Goal: Task Accomplishment & Management: Use online tool/utility

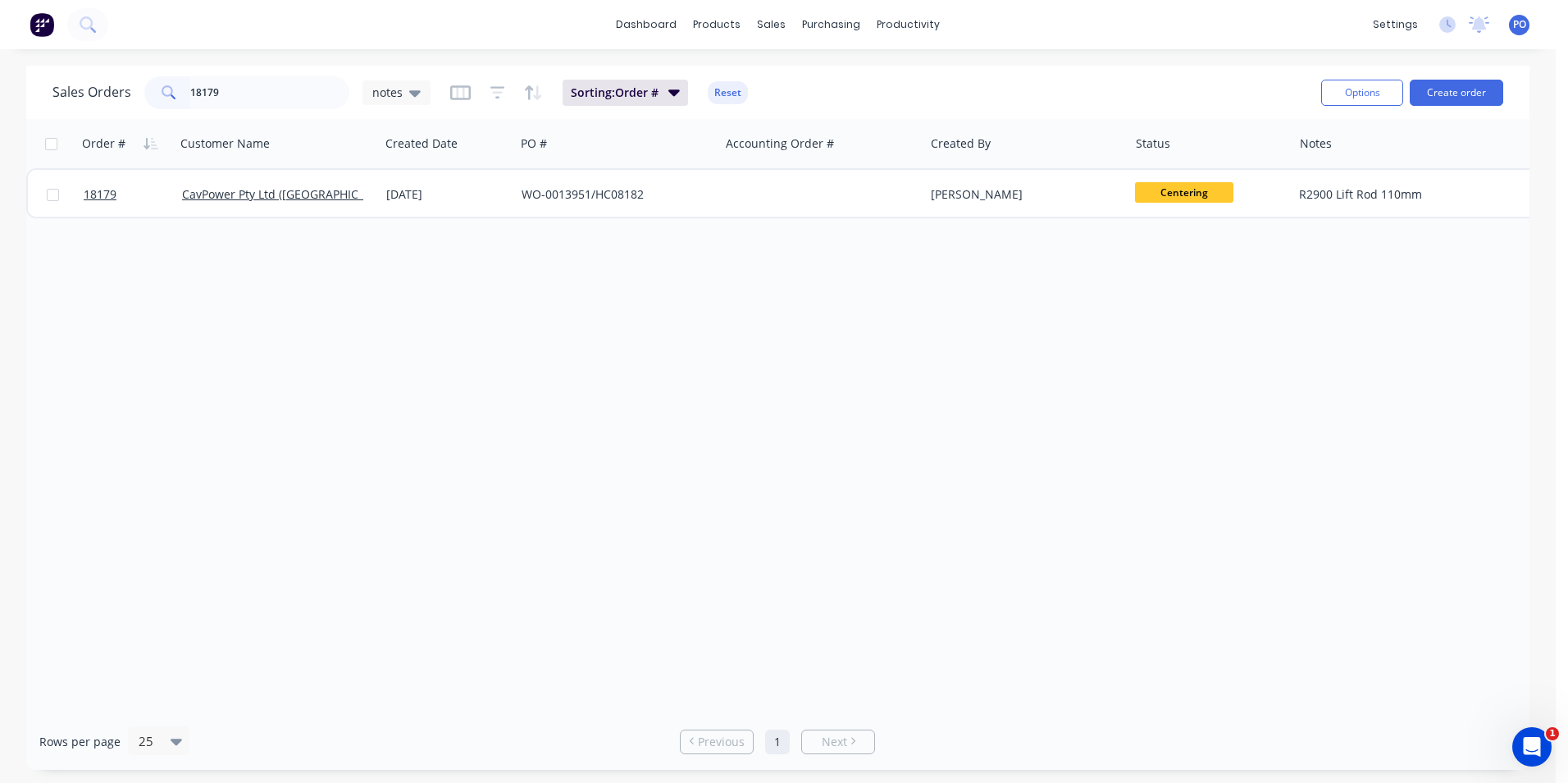
drag, startPoint x: 244, startPoint y: 90, endPoint x: 54, endPoint y: 68, distance: 191.3
click at [60, 73] on div "Sales Orders 18179 notes Sorting: Order # Reset" at bounding box center [681, 92] width 1255 height 40
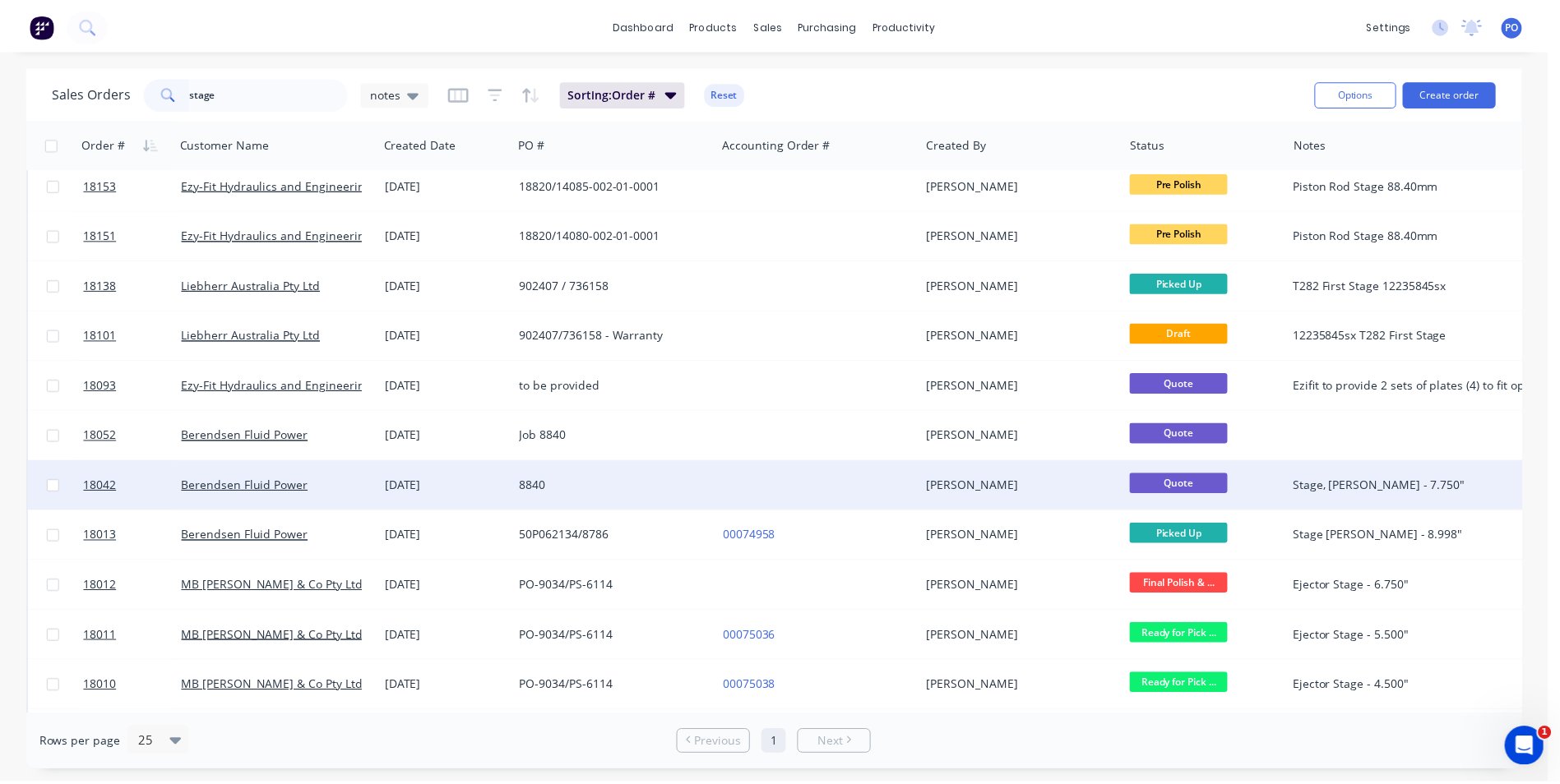
scroll to position [315, 0]
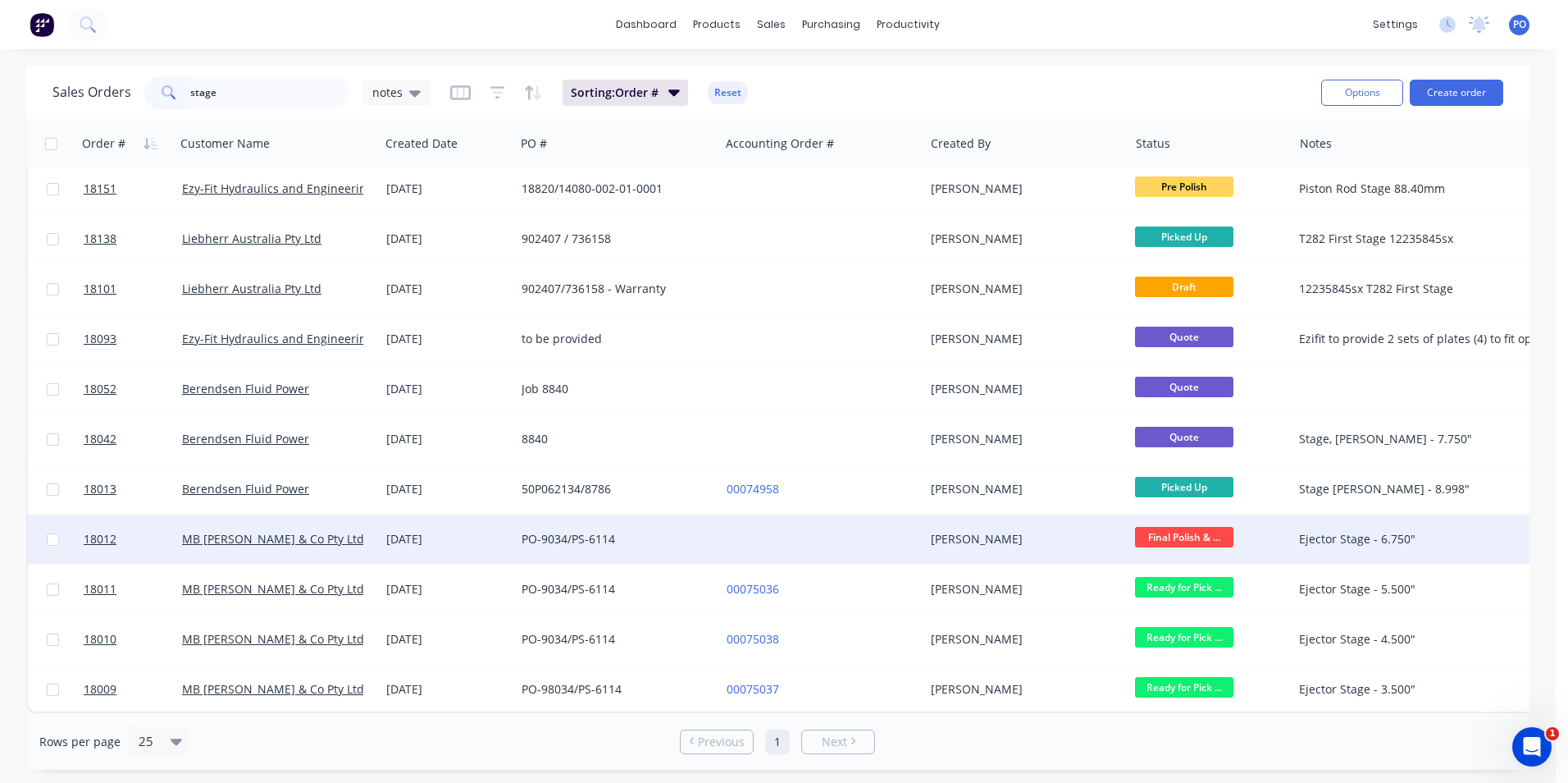
type input "stage"
click at [666, 538] on div "PO-9034/PS-6114" at bounding box center [613, 539] width 182 height 16
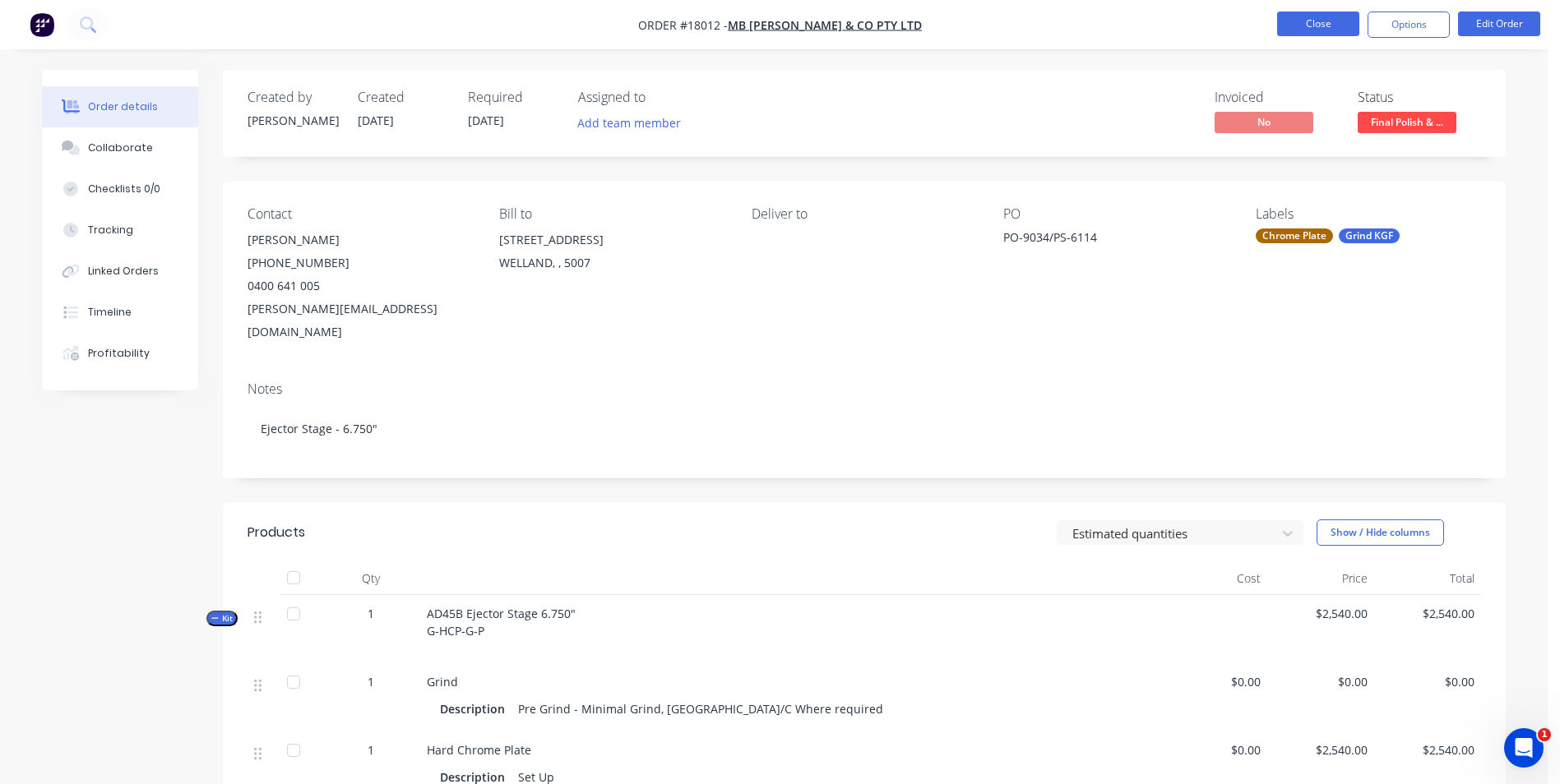
click at [1321, 24] on button "Close" at bounding box center [1318, 23] width 83 height 24
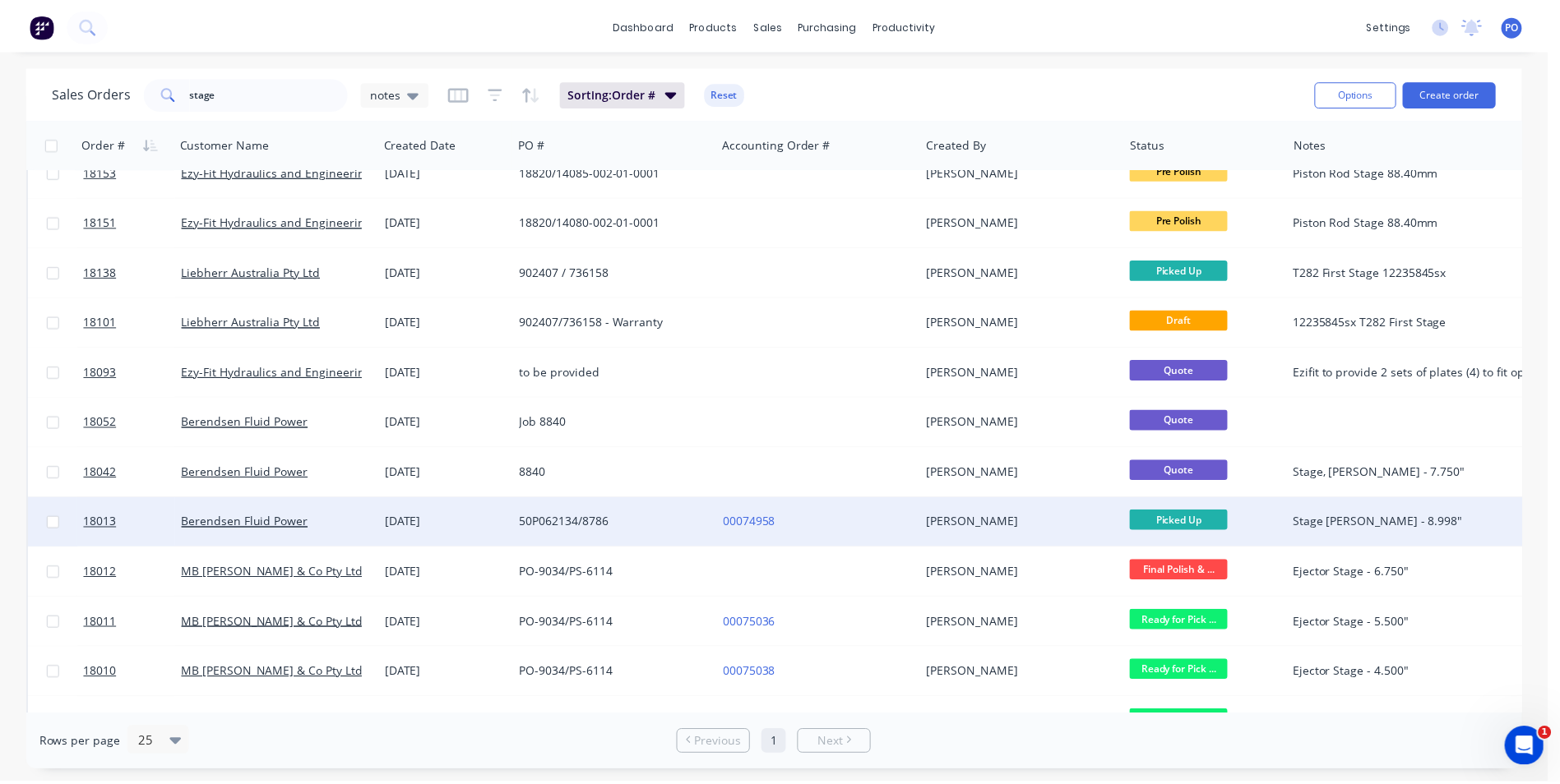
scroll to position [315, 0]
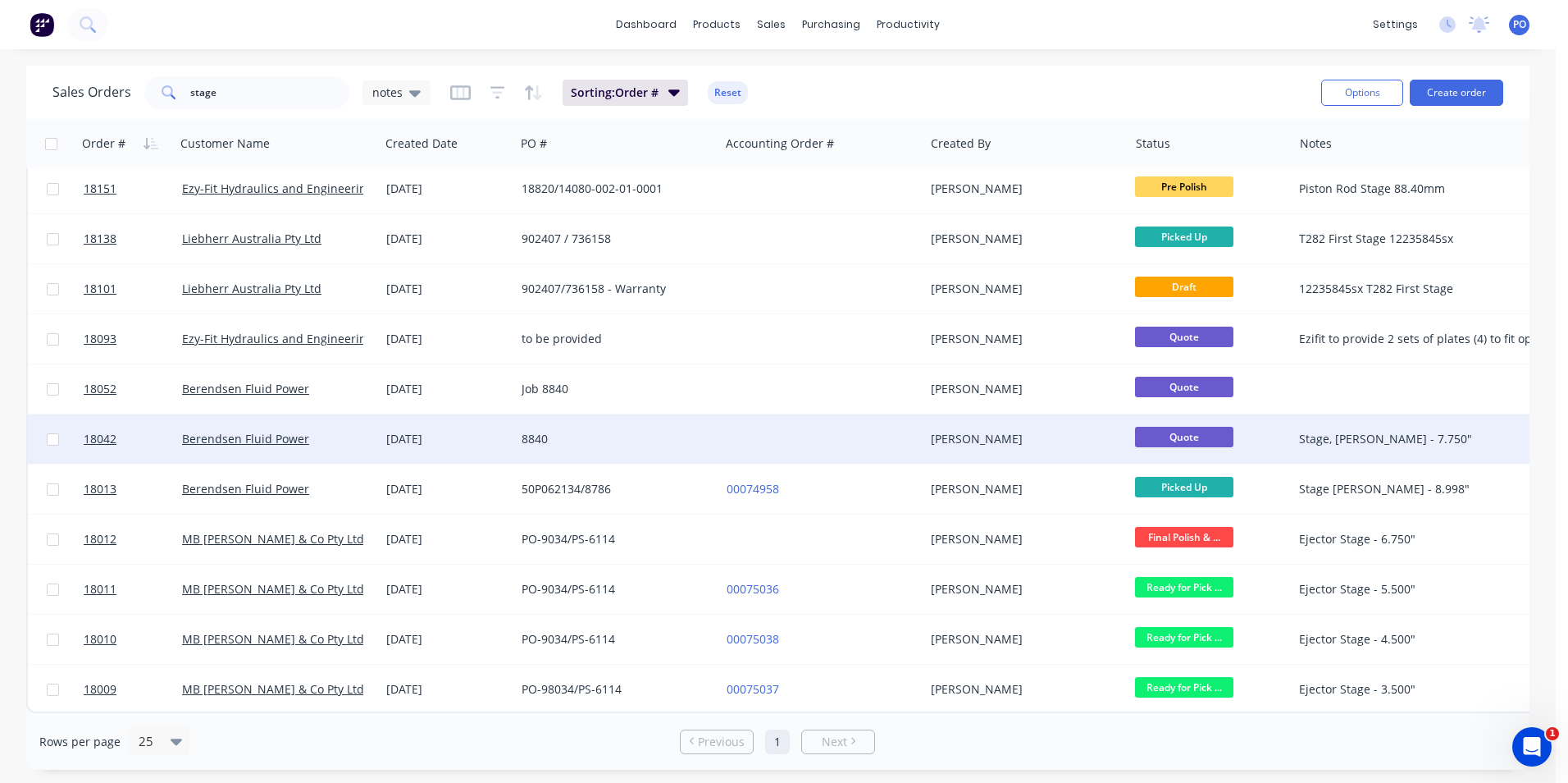
click at [692, 436] on div "8840" at bounding box center [613, 439] width 182 height 16
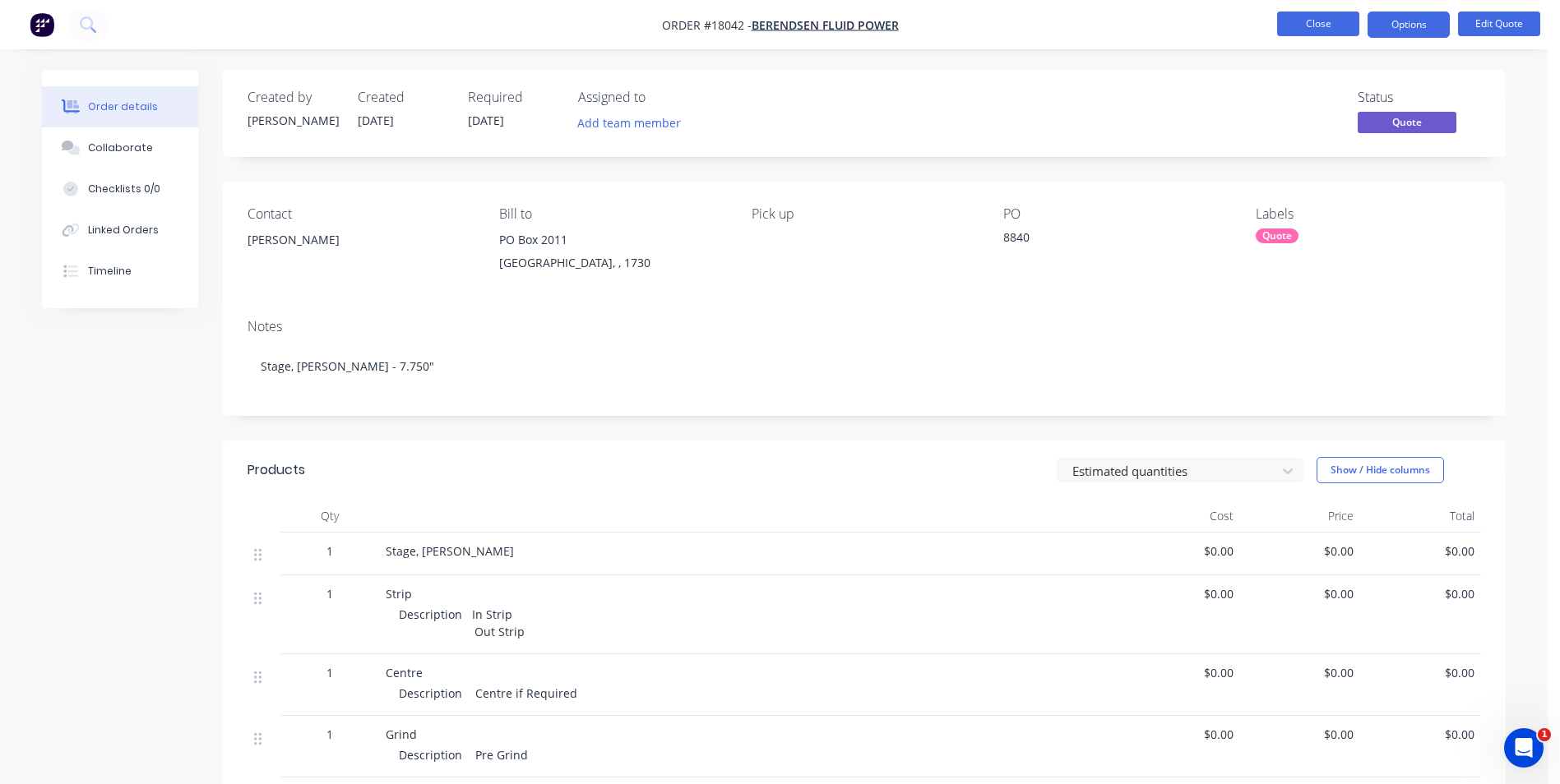
click at [1316, 25] on button "Close" at bounding box center [1318, 23] width 83 height 24
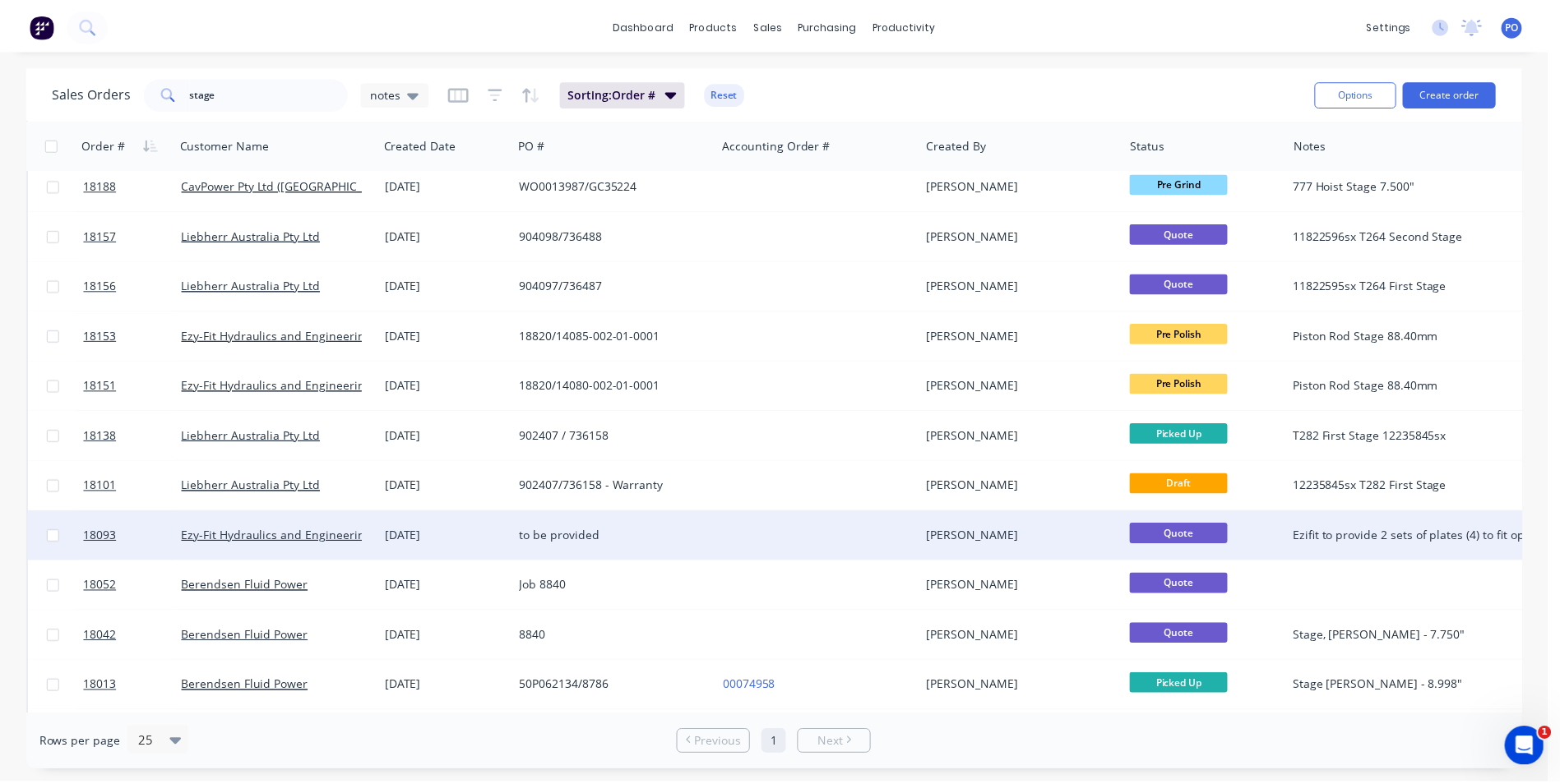
scroll to position [315, 0]
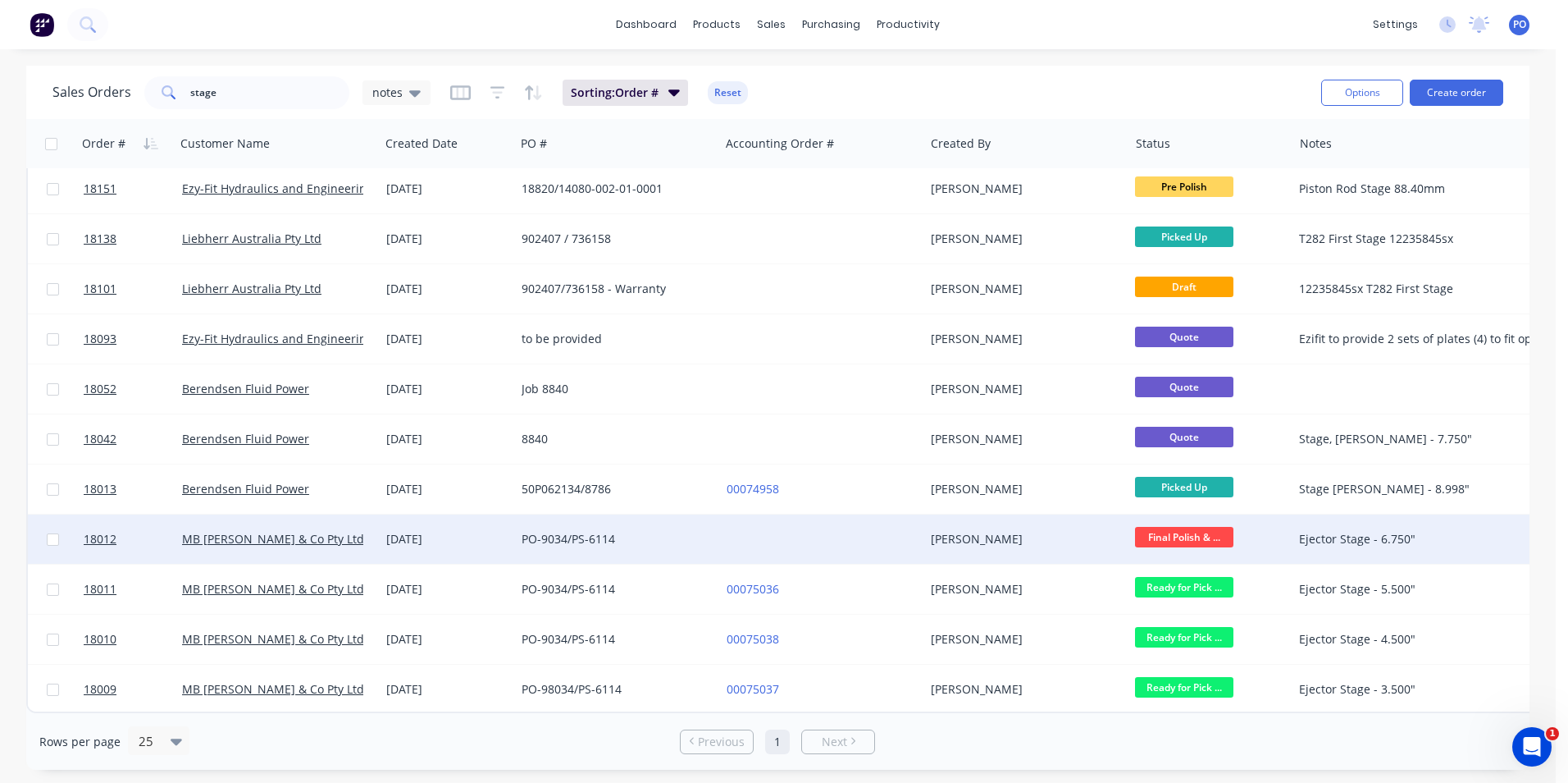
click at [766, 538] on div at bounding box center [822, 538] width 204 height 49
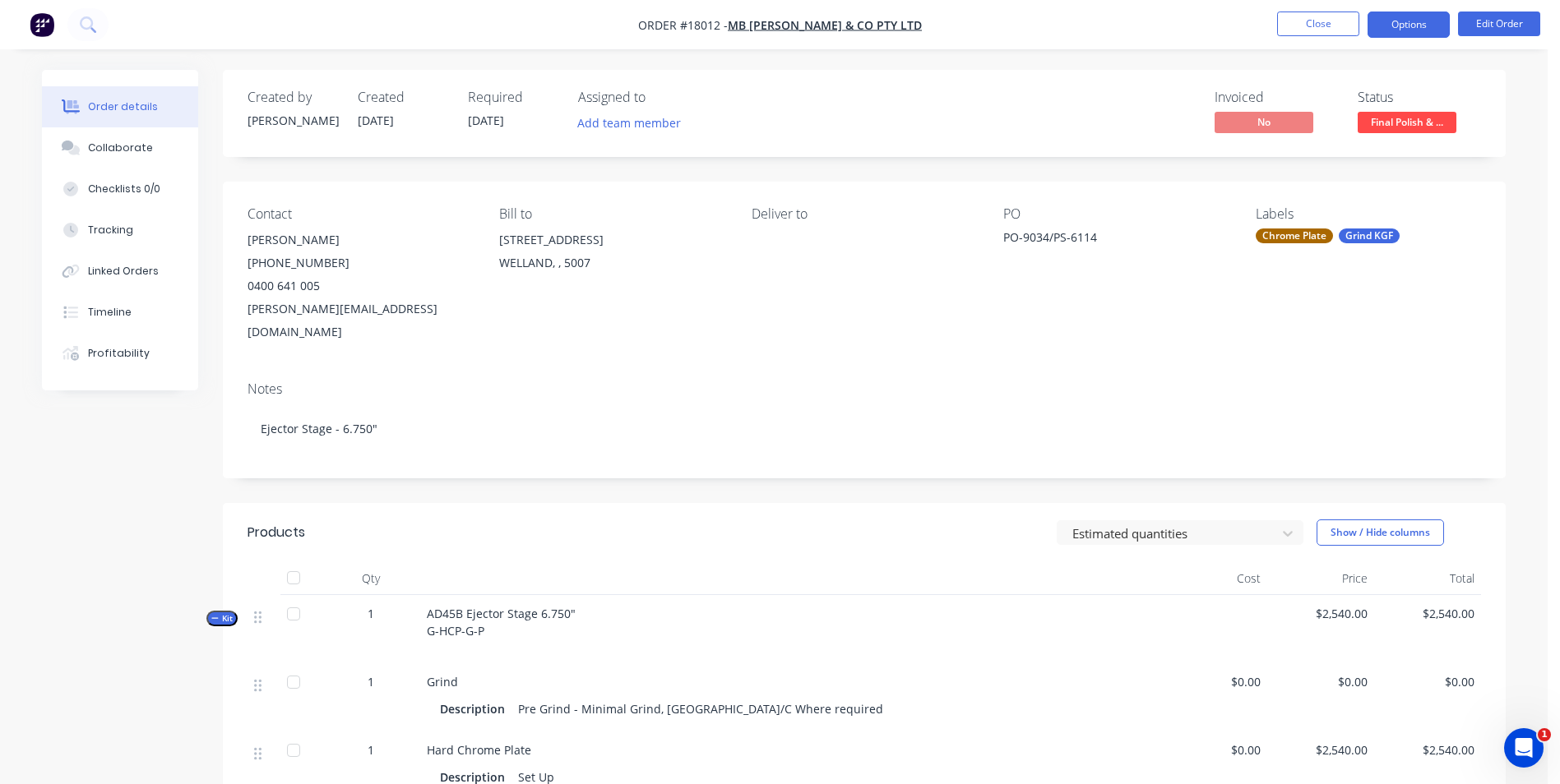
click at [1423, 19] on button "Options" at bounding box center [1408, 24] width 83 height 26
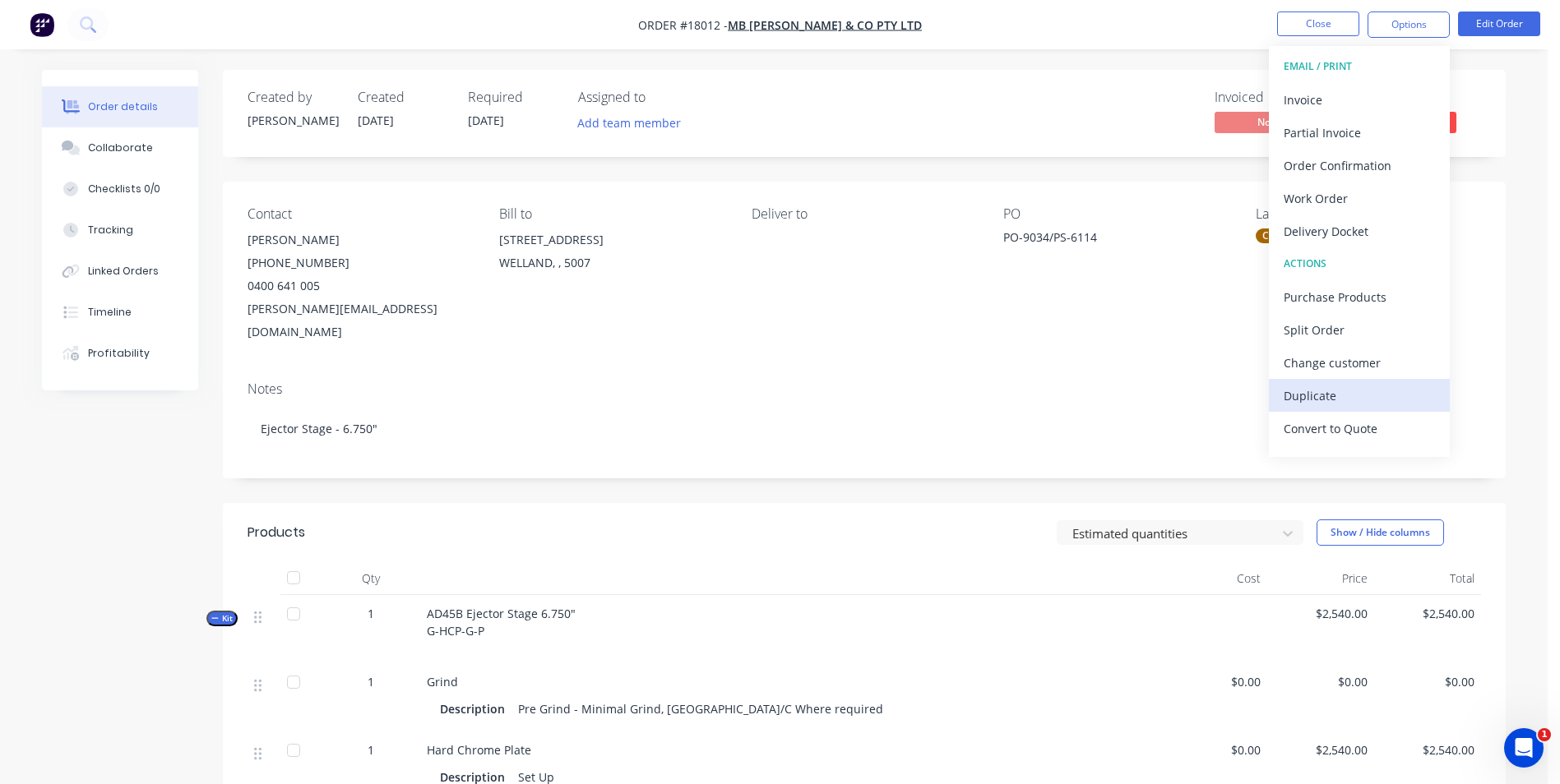
click at [1351, 400] on div "Duplicate" at bounding box center [1359, 396] width 152 height 24
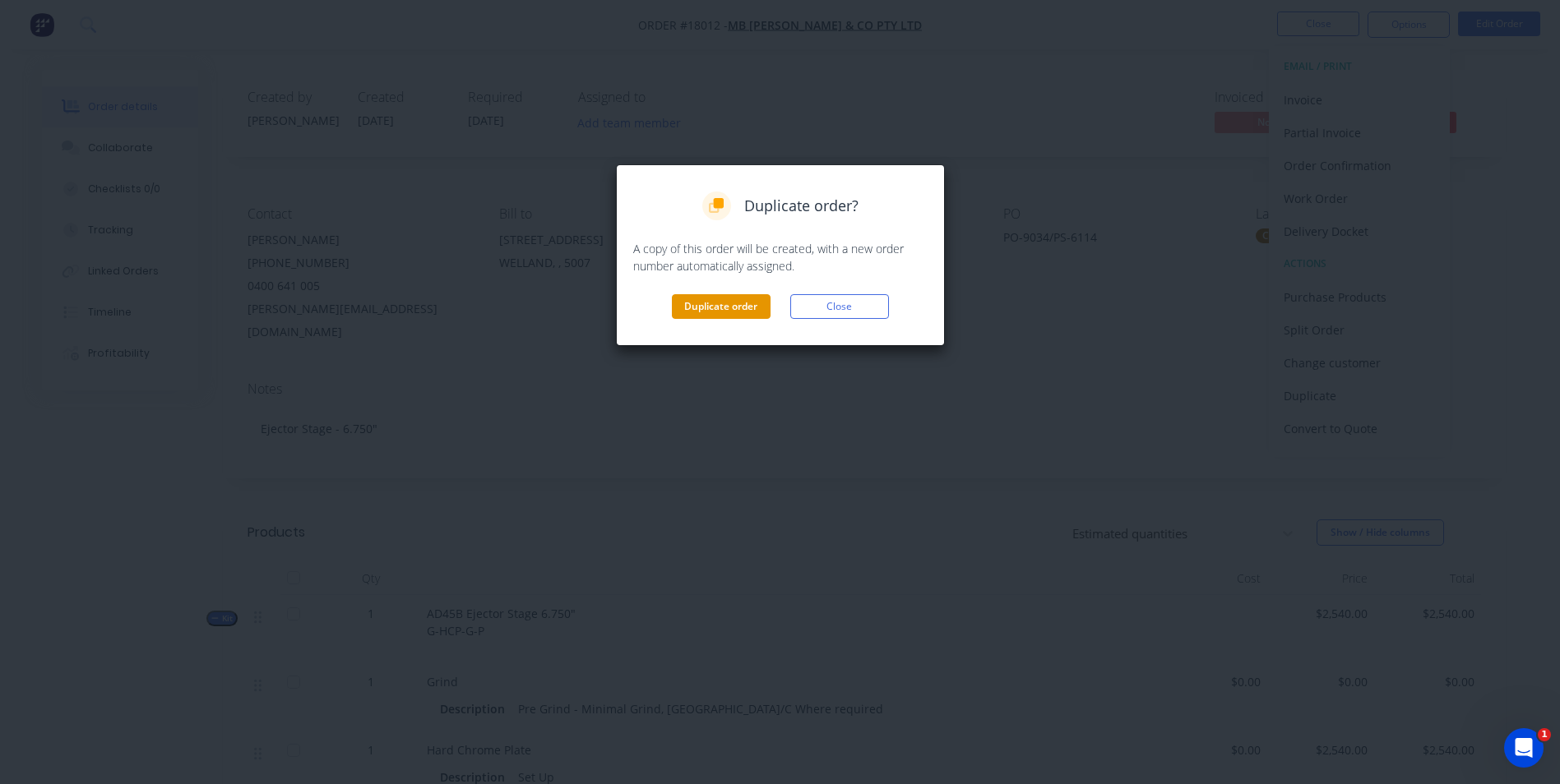
click at [724, 306] on button "Duplicate order" at bounding box center [721, 306] width 99 height 24
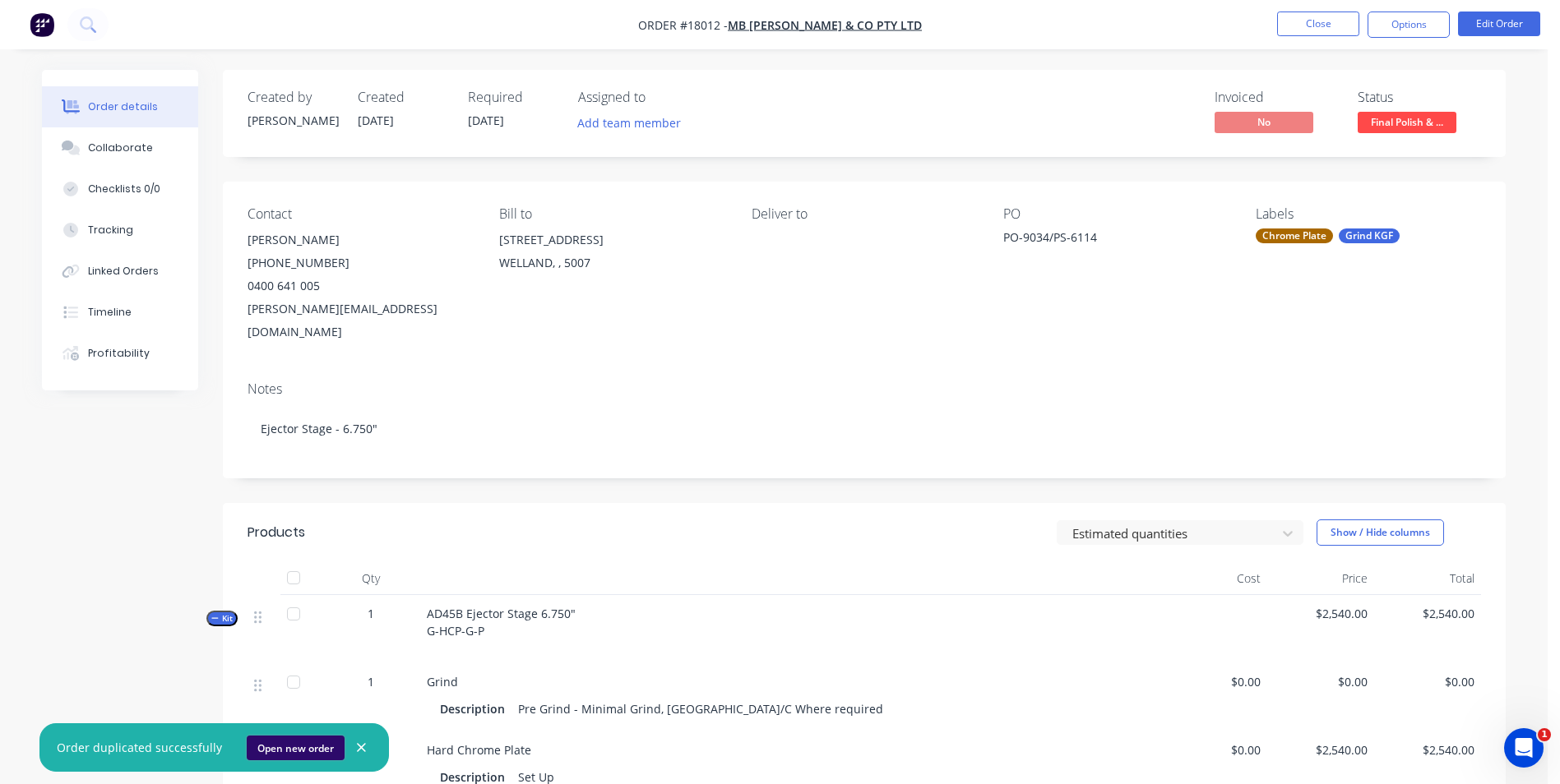
click at [311, 742] on button "Open new order" at bounding box center [295, 747] width 98 height 24
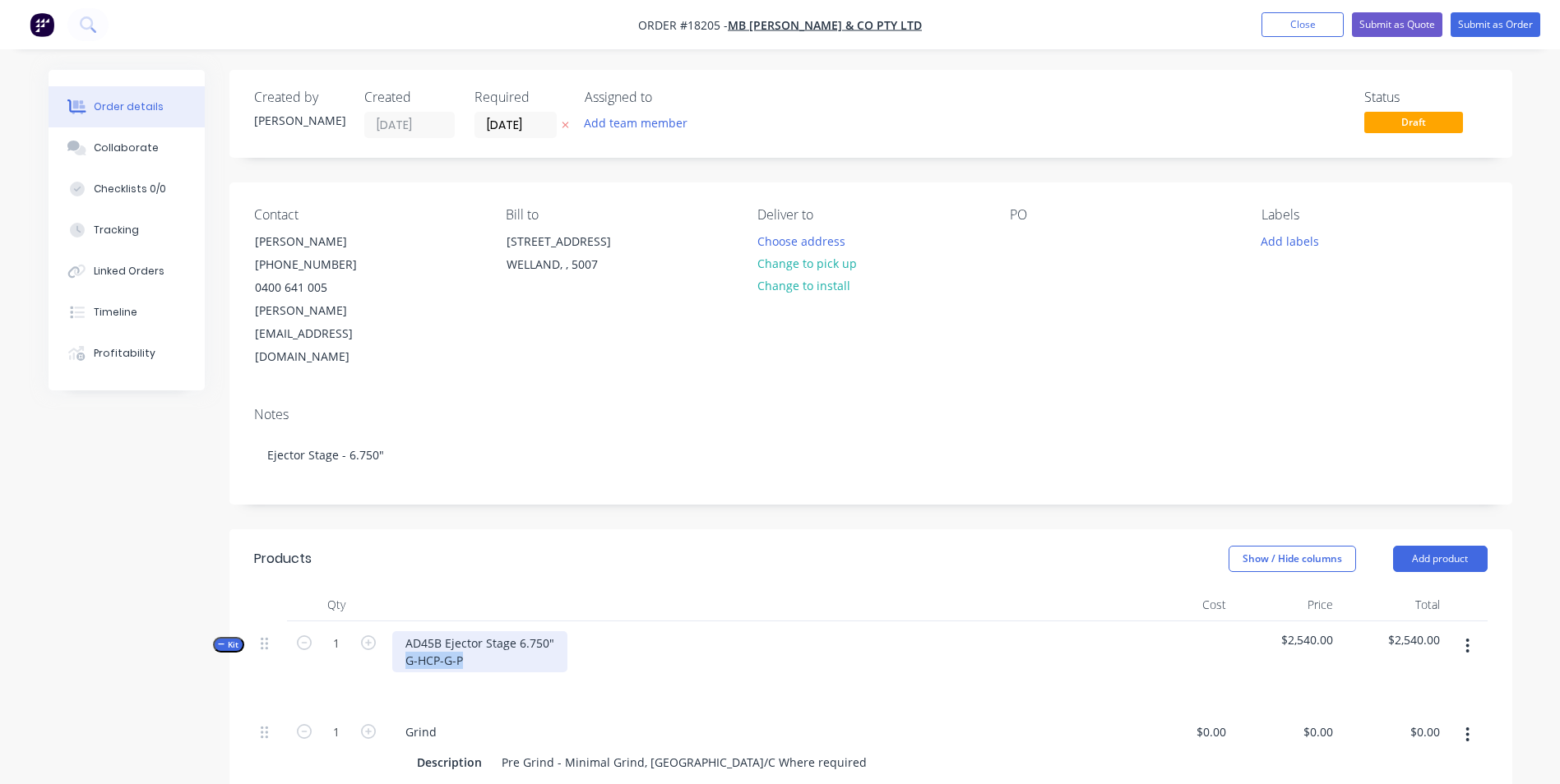
drag, startPoint x: 470, startPoint y: 611, endPoint x: 399, endPoint y: 605, distance: 71.3
click at [400, 631] on div "AD45B Ejector Stage 6.750" G-HCP-G-P" at bounding box center [479, 651] width 175 height 41
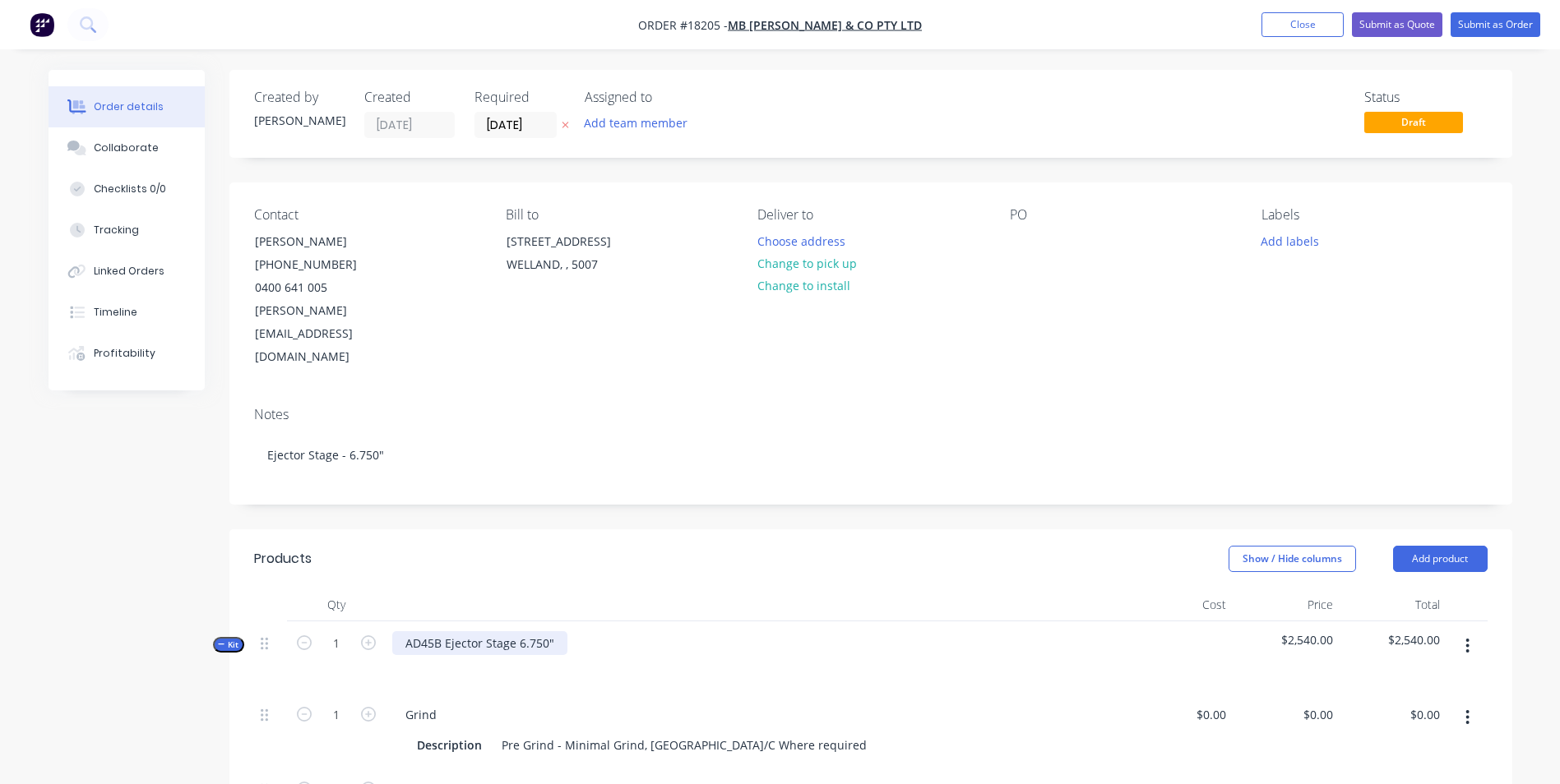
click at [440, 631] on div "AD45B Ejector Stage 6.750"" at bounding box center [479, 642] width 175 height 24
click at [546, 631] on div "MT64 Ejector Stage 6.750"" at bounding box center [477, 642] width 170 height 24
drag, startPoint x: 508, startPoint y: 596, endPoint x: 404, endPoint y: 588, distance: 104.3
click at [404, 631] on div "MT64 Ejector Stage" at bounding box center [458, 642] width 132 height 24
copy div "MT64 Ejector Stage"
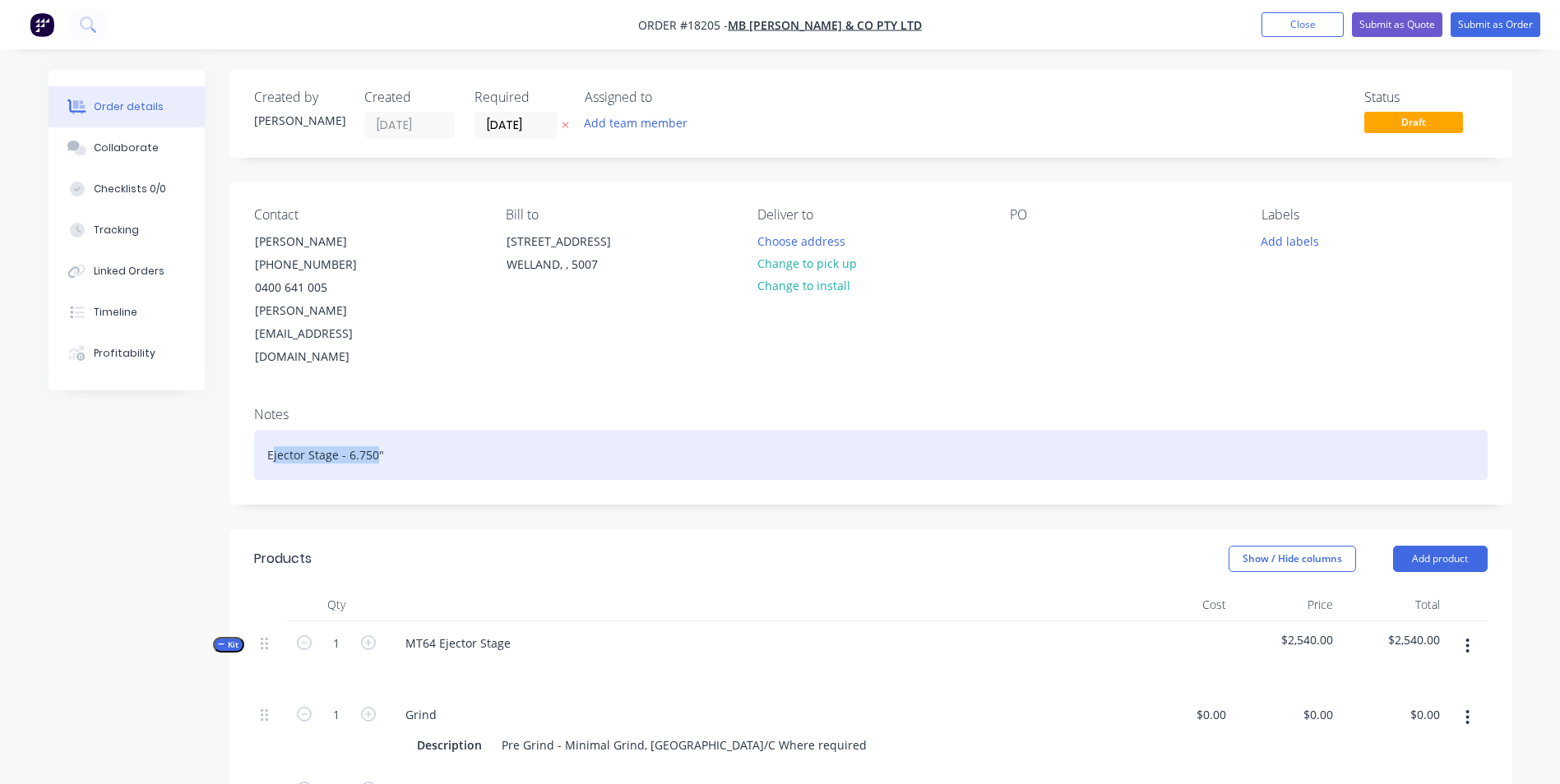
drag, startPoint x: 386, startPoint y: 411, endPoint x: 375, endPoint y: 411, distance: 11.0
click at [375, 430] on div "Ejector Stage - 6.750"" at bounding box center [871, 455] width 1233 height 50
drag, startPoint x: 386, startPoint y: 414, endPoint x: 261, endPoint y: 413, distance: 125.0
click at [262, 430] on div "Ejector Stage - 6.750"" at bounding box center [871, 455] width 1233 height 50
paste div
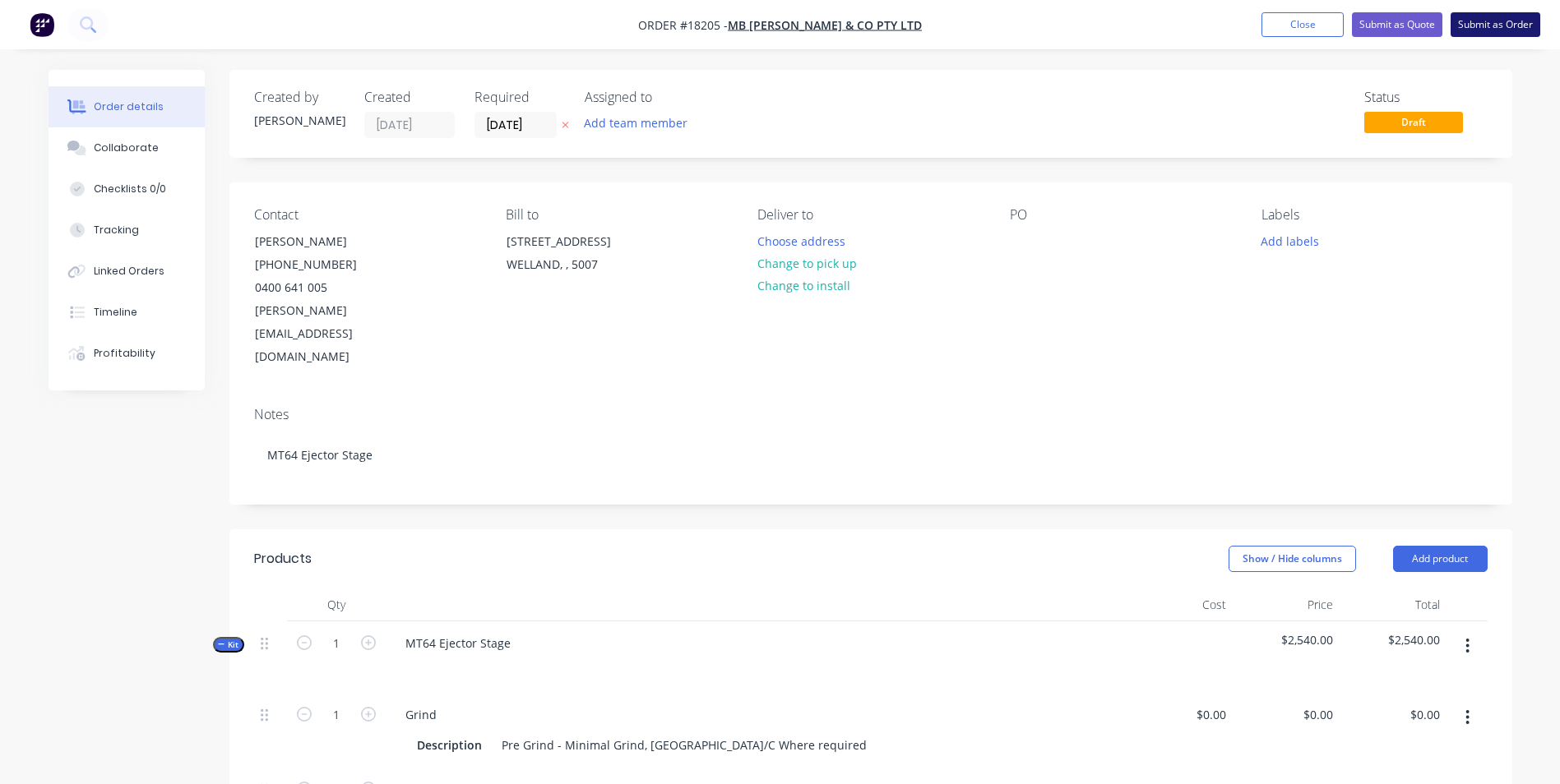
click at [1495, 26] on button "Submit as Order" at bounding box center [1495, 24] width 90 height 24
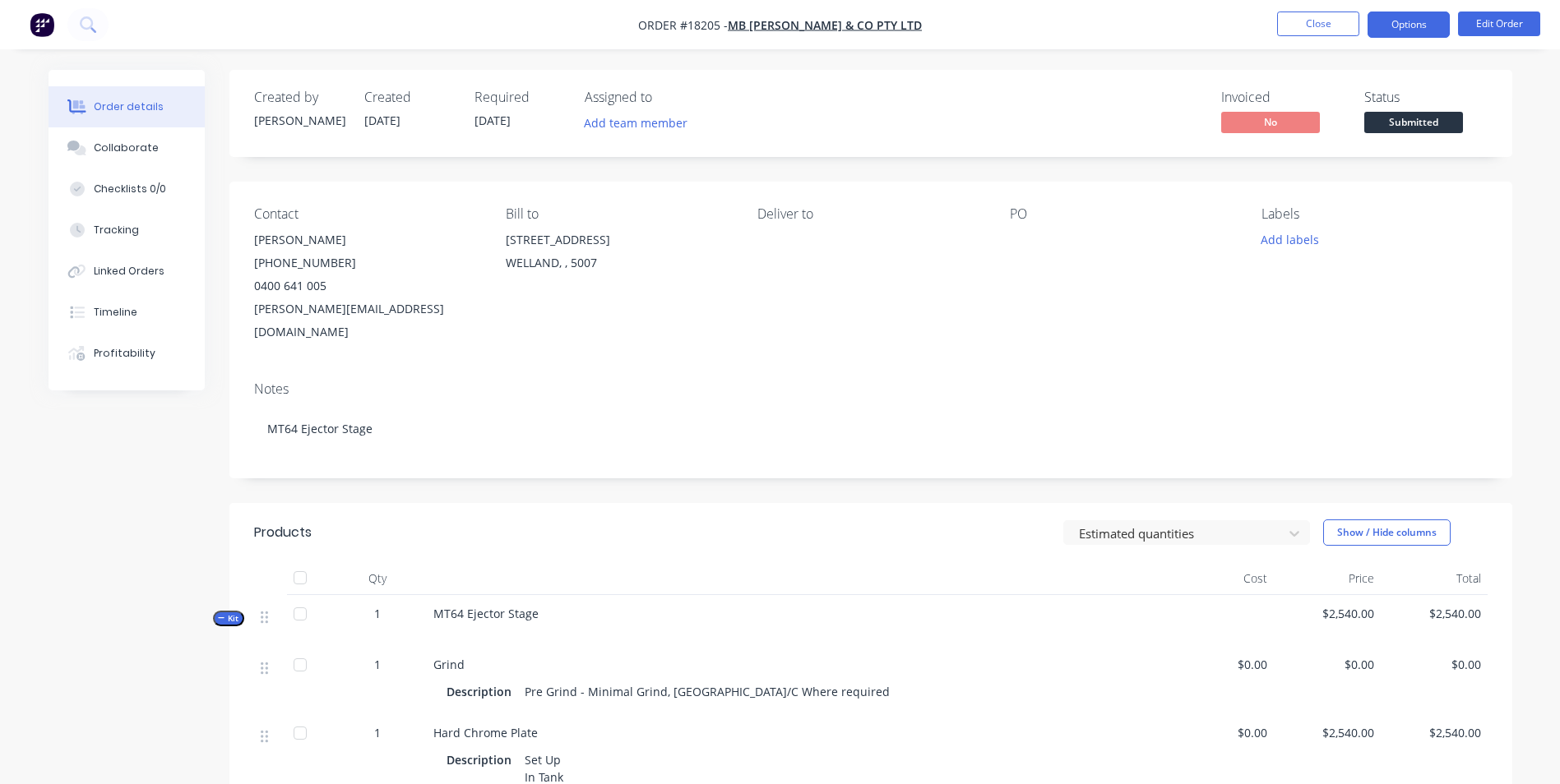
click at [1420, 33] on button "Options" at bounding box center [1408, 24] width 83 height 26
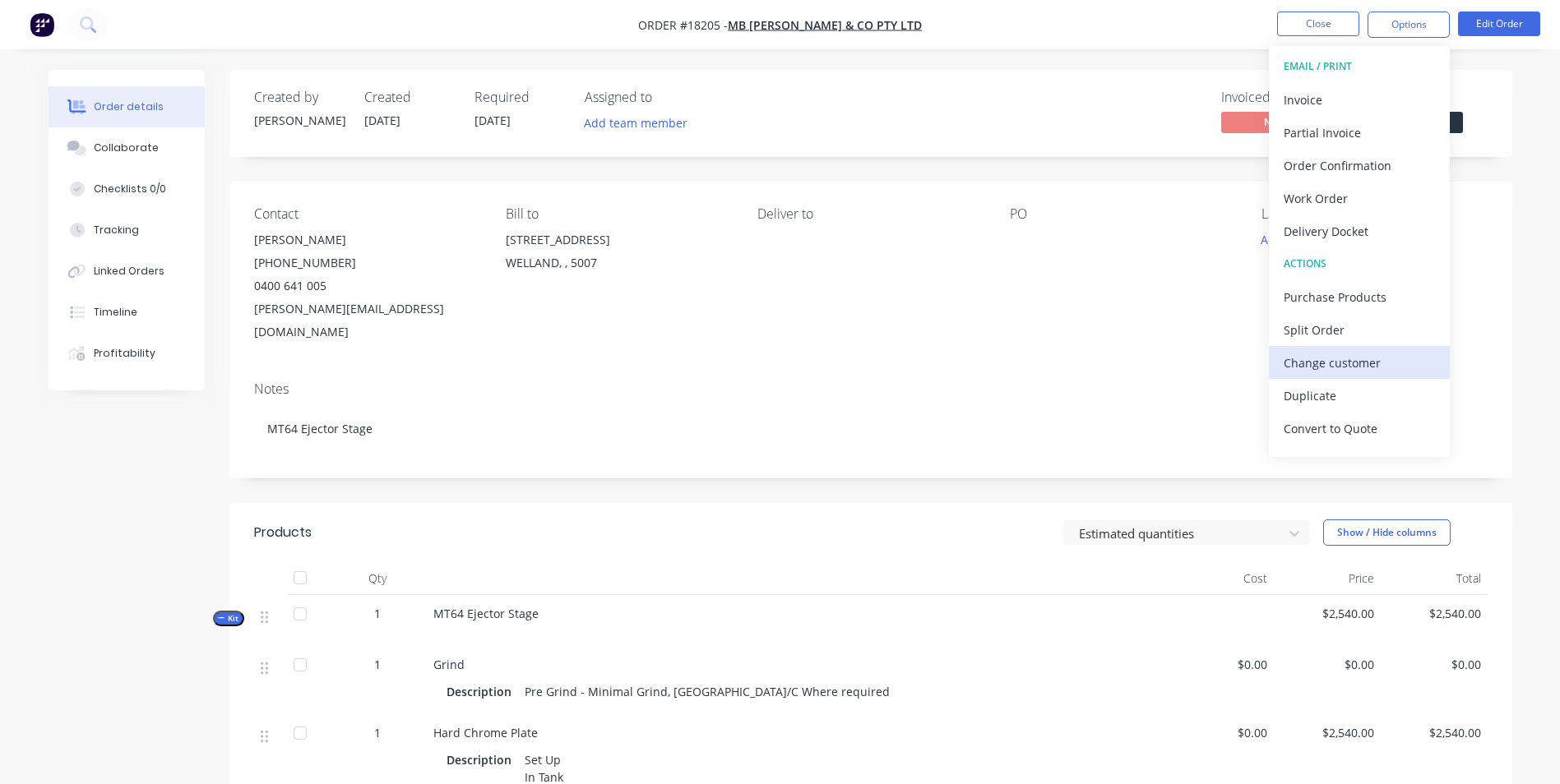
click at [1398, 357] on div "Change customer" at bounding box center [1359, 362] width 152 height 24
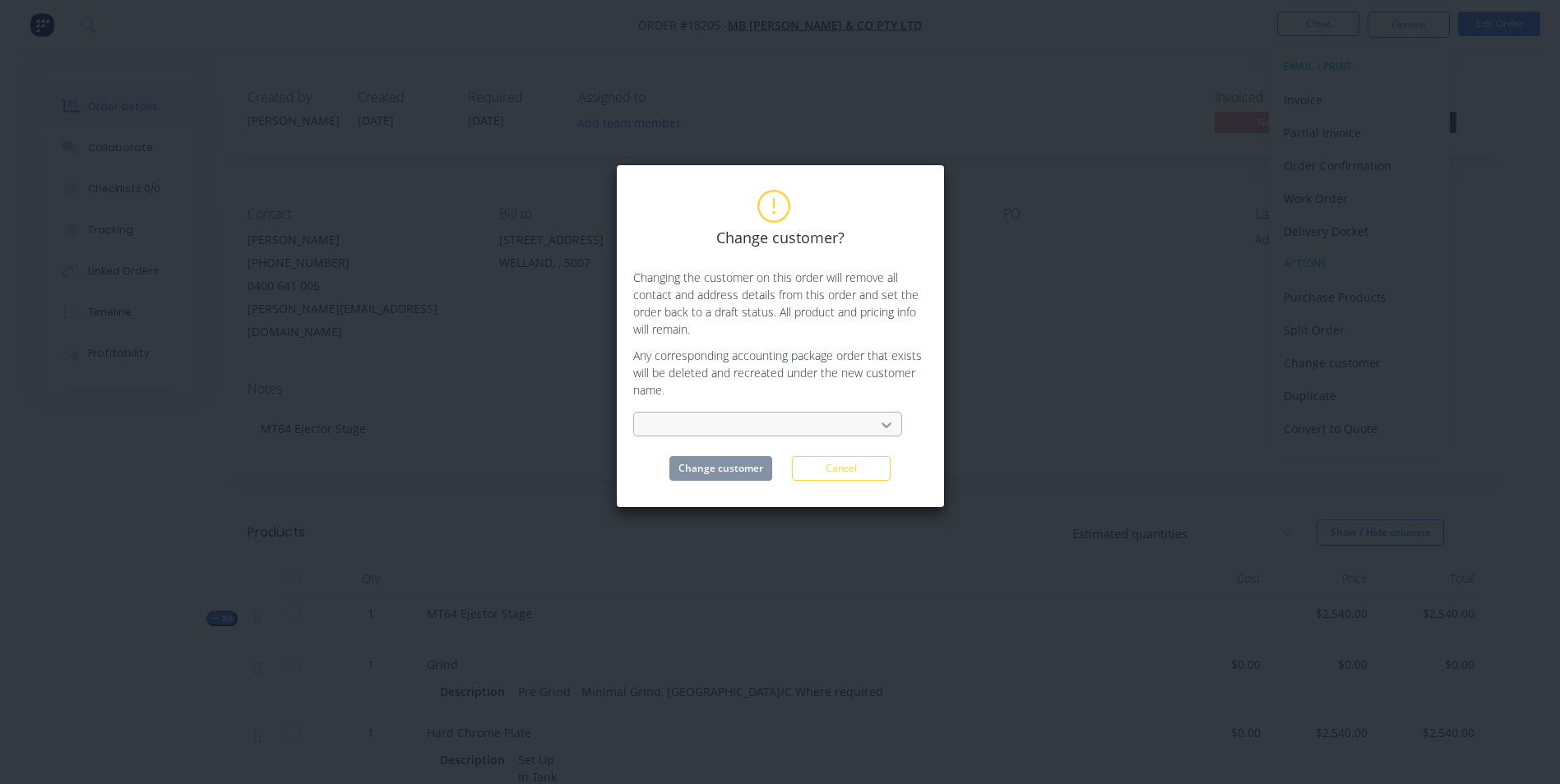
click at [886, 425] on icon at bounding box center [886, 424] width 16 height 16
type input "ber"
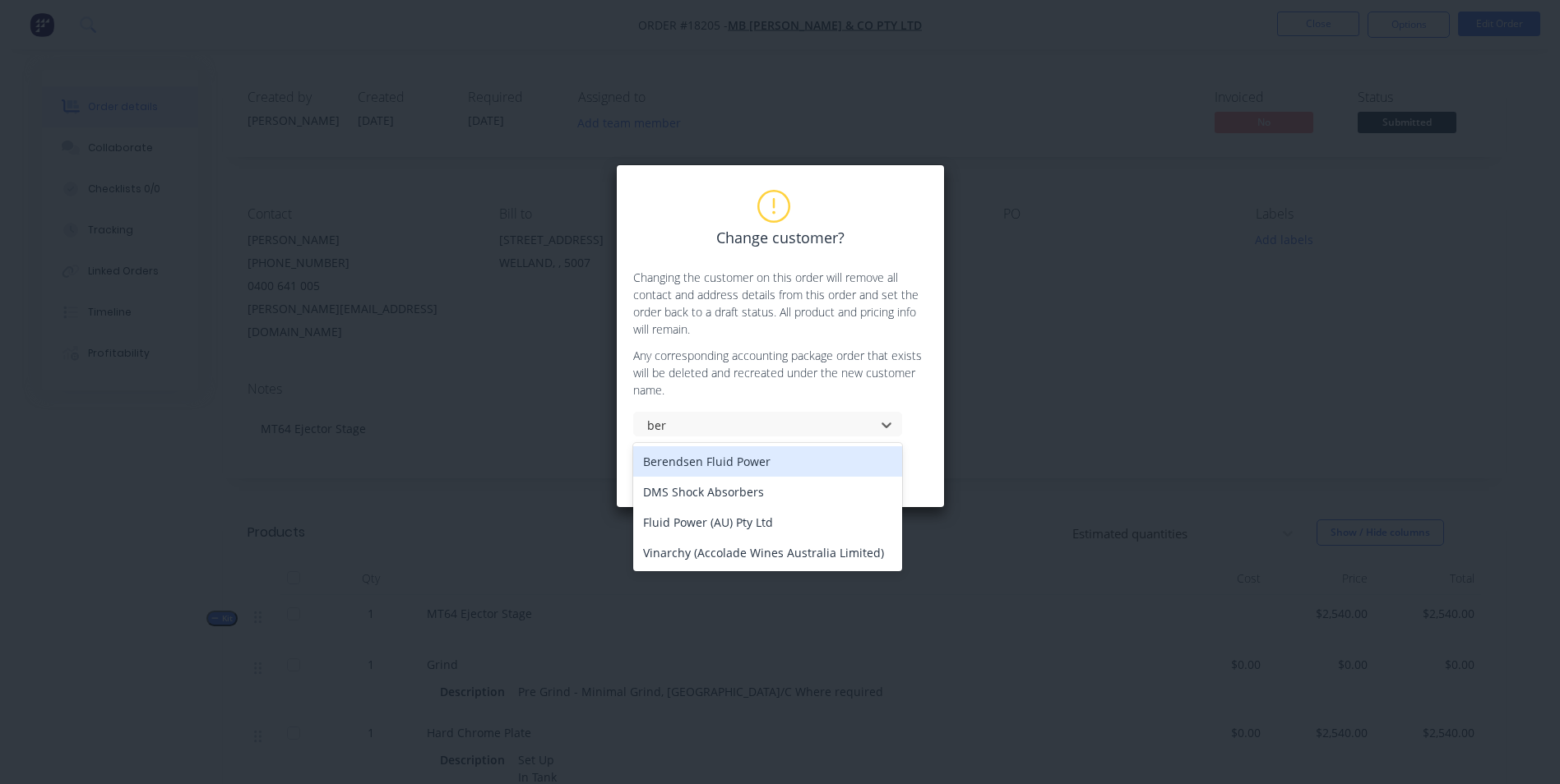
click at [791, 462] on div "Berendsen Fluid Power" at bounding box center [767, 461] width 269 height 30
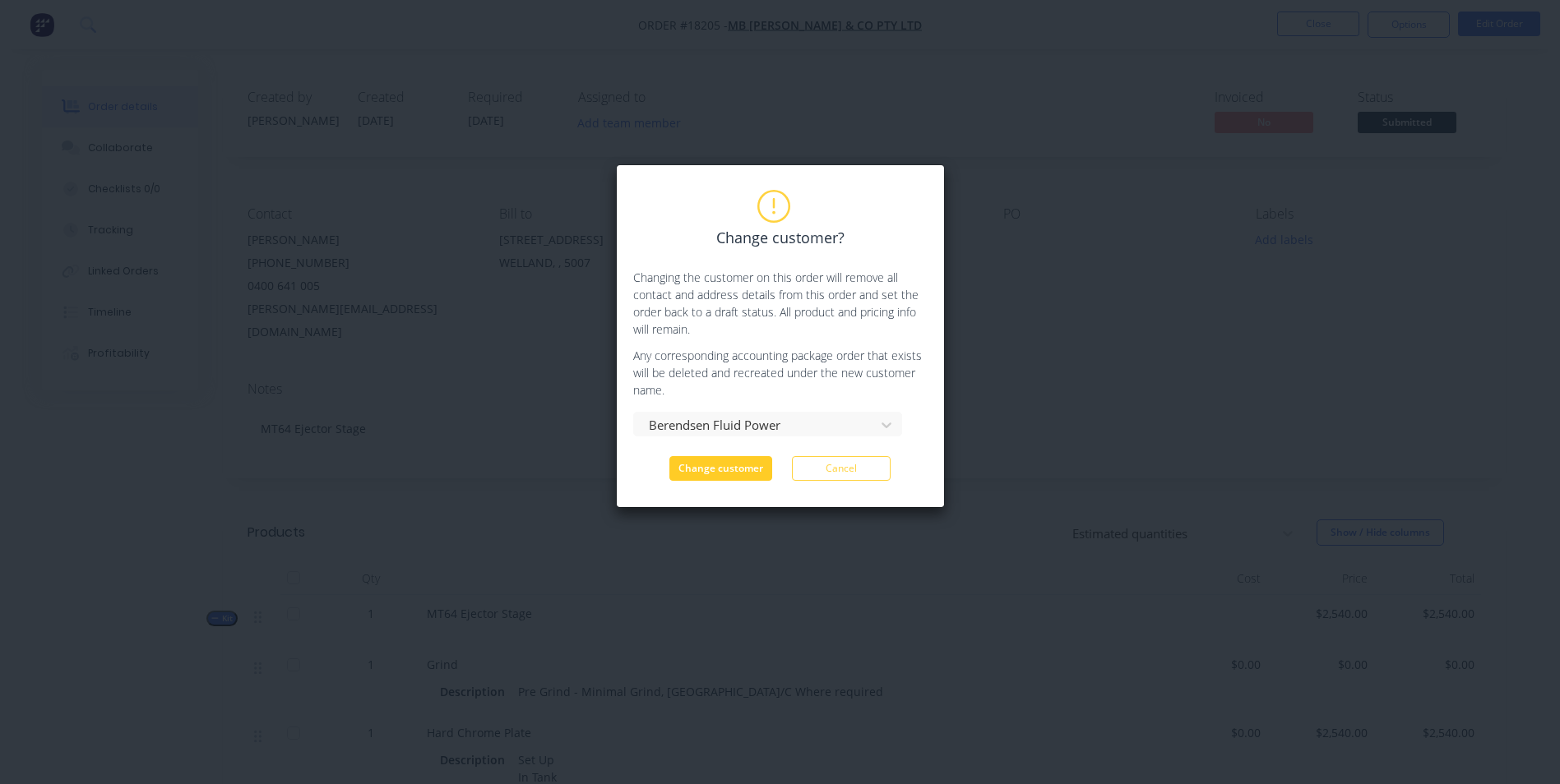
click at [737, 476] on button "Change customer" at bounding box center [721, 467] width 102 height 24
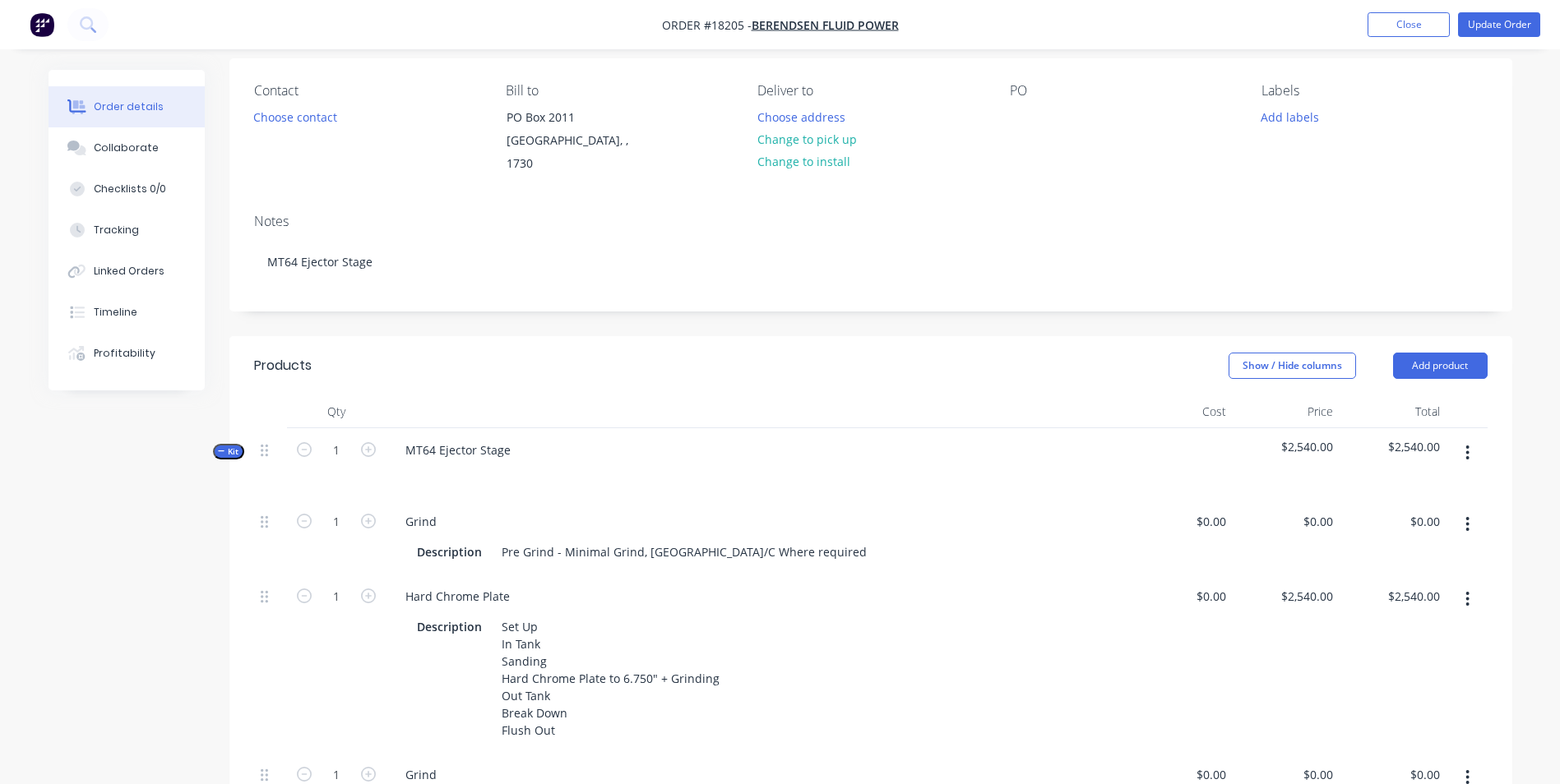
scroll to position [247, 0]
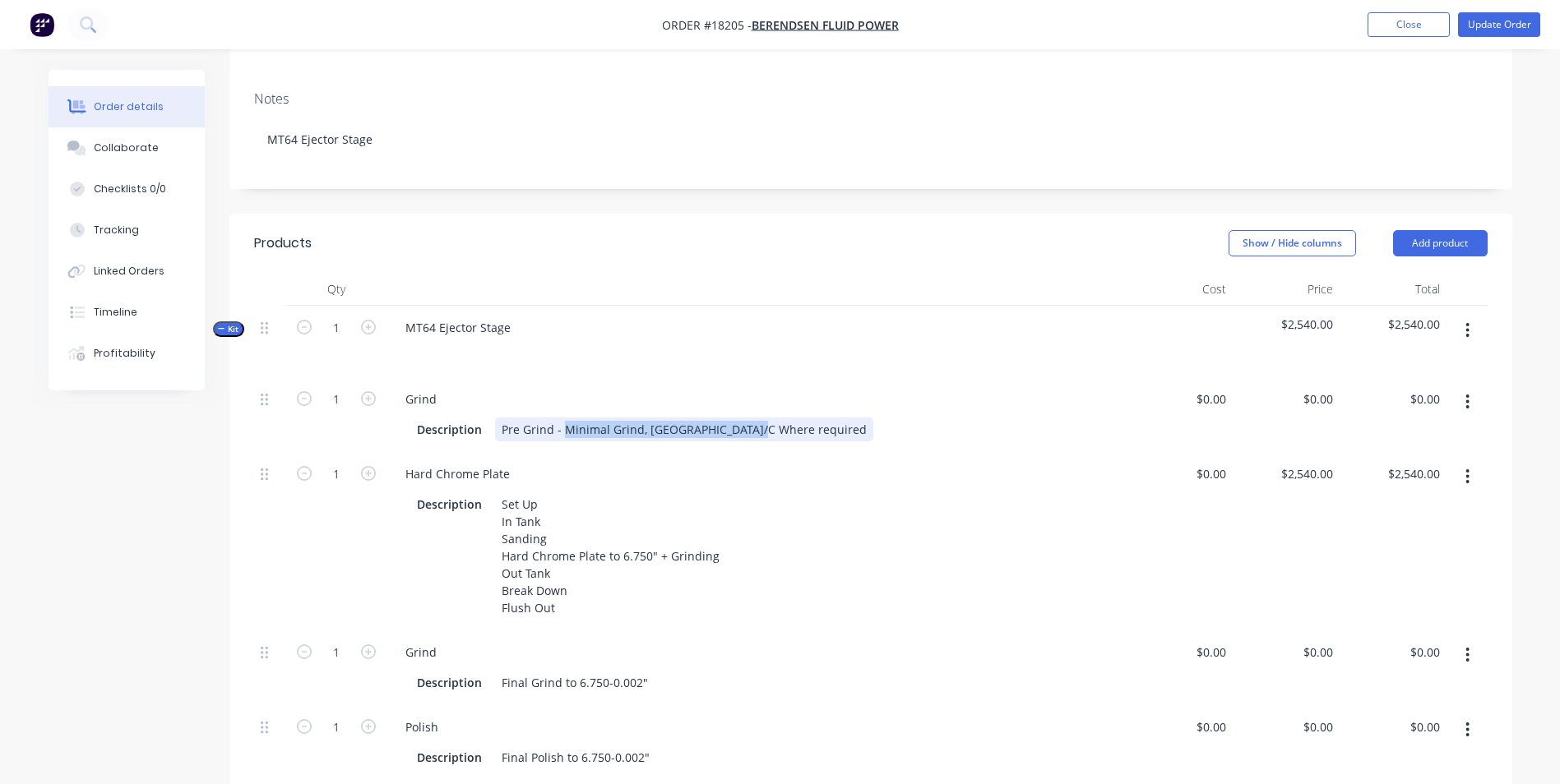
drag, startPoint x: 755, startPoint y: 411, endPoint x: 560, endPoint y: 405, distance: 195.1
click at [560, 417] on div "Pre Grind - Minimal Grind, U/C Where required" at bounding box center [683, 429] width 378 height 24
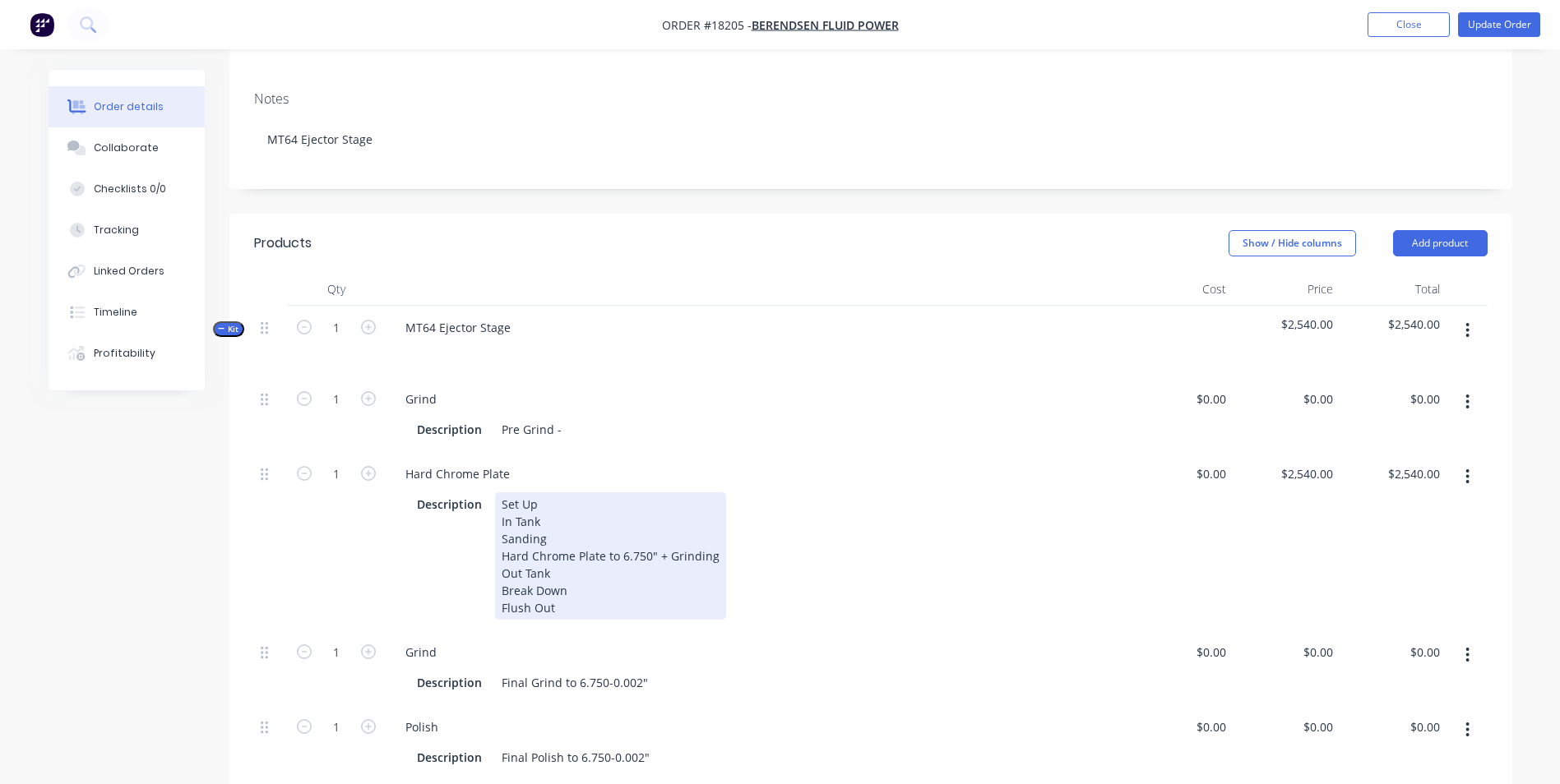
click at [651, 537] on div "Set Up In Tank Sanding Hard Chrome Plate to 6.750" + Grinding Out Tank Break Do…" at bounding box center [609, 556] width 231 height 127
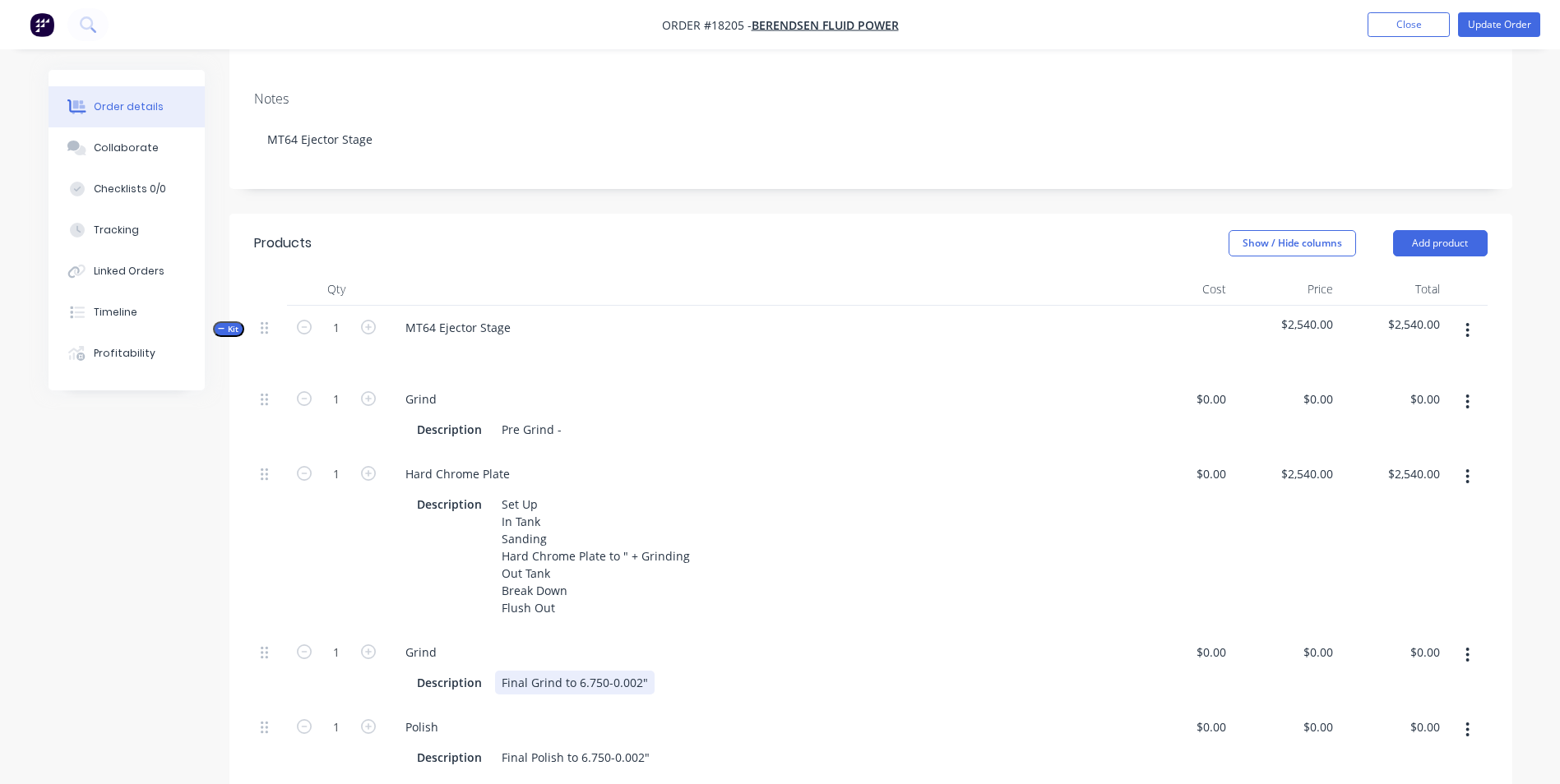
click at [638, 670] on div "Final Grind to 6.750-0.002"" at bounding box center [574, 682] width 160 height 24
click at [607, 745] on div "Final Polish to 6.750-0.002"" at bounding box center [575, 757] width 162 height 24
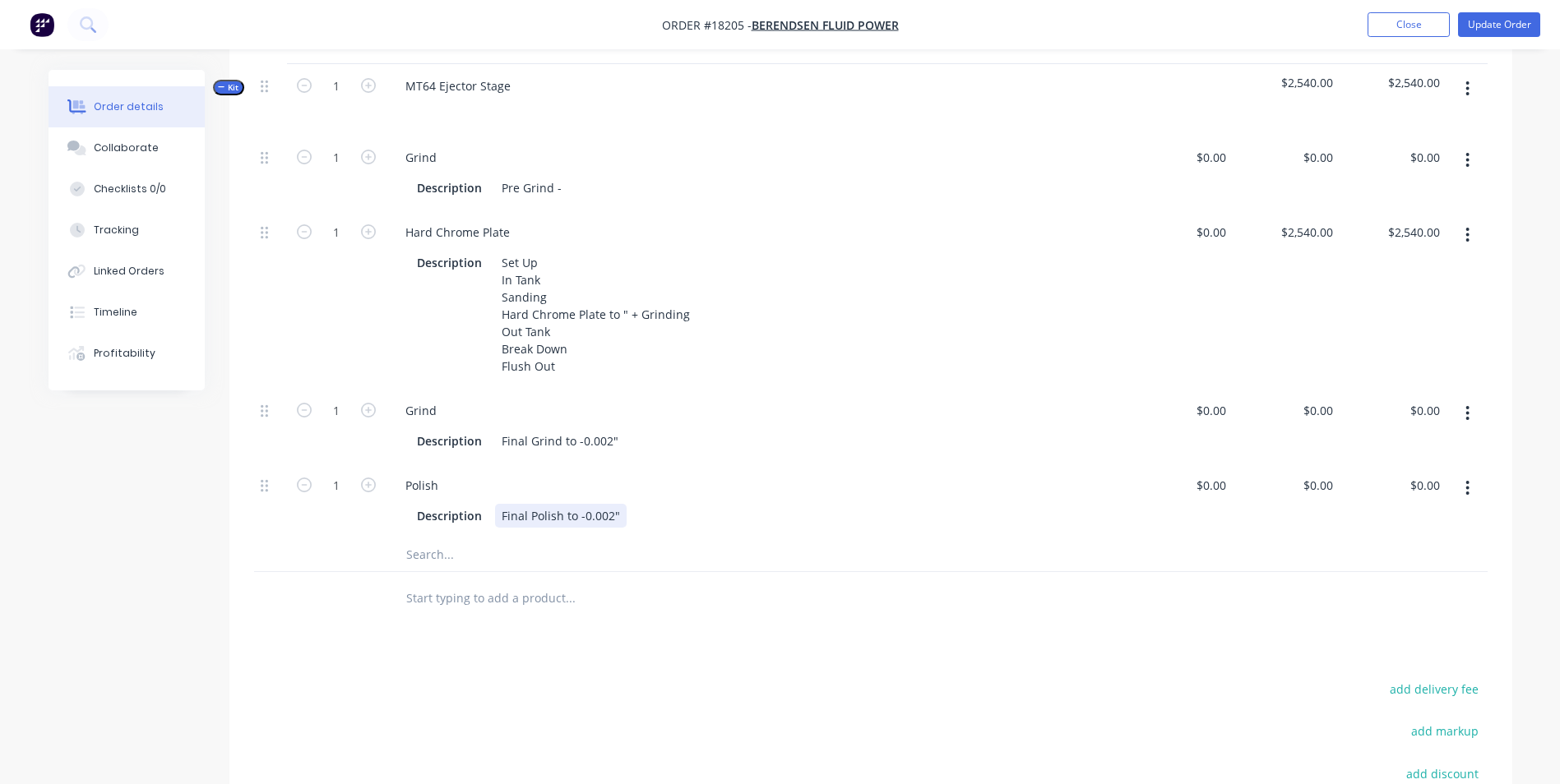
scroll to position [328, 0]
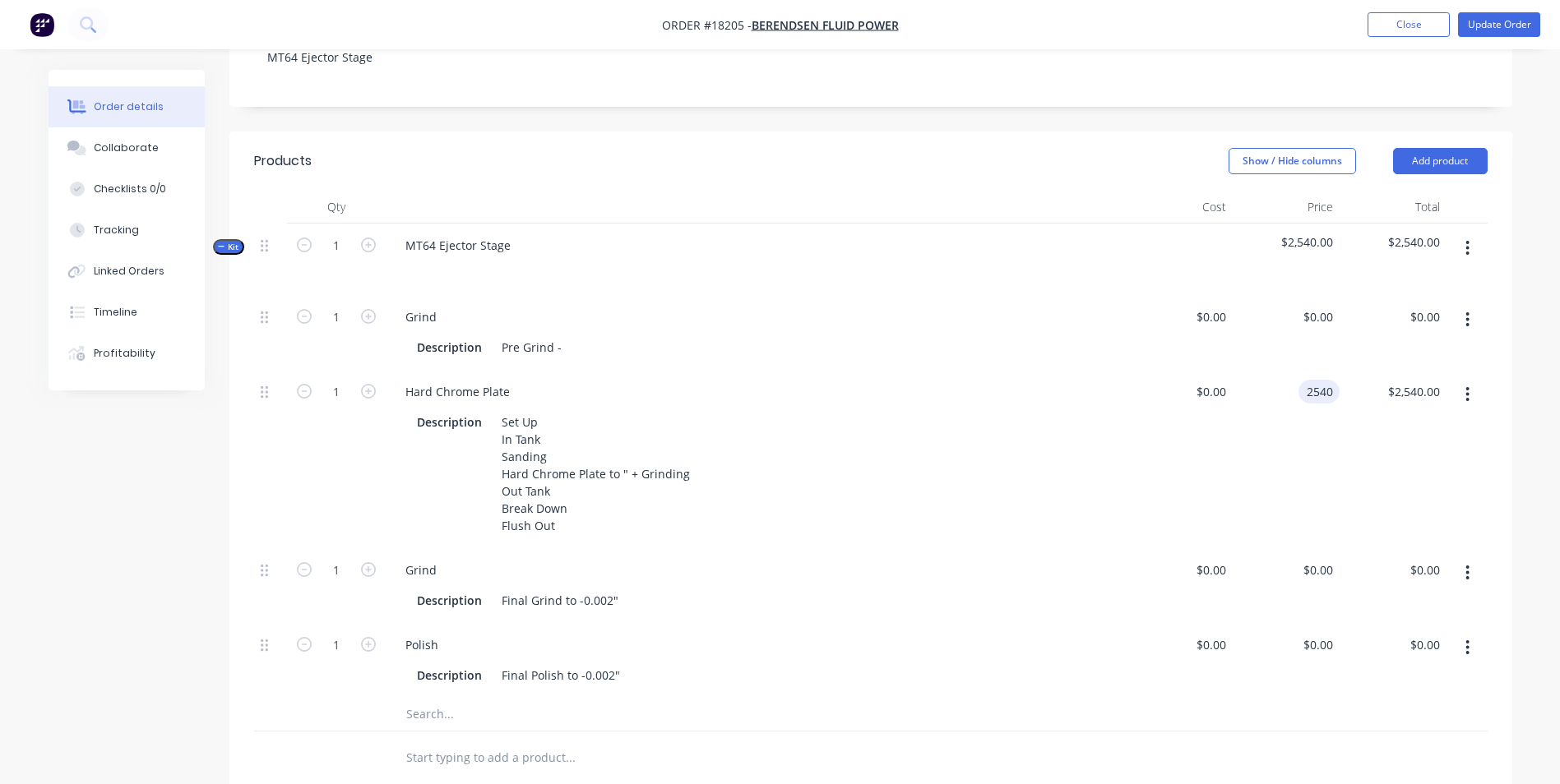
click at [1312, 379] on input "2540" at bounding box center [1322, 391] width 34 height 24
type input "$0.00"
click at [1315, 233] on span "$2,540.00" at bounding box center [1285, 241] width 93 height 17
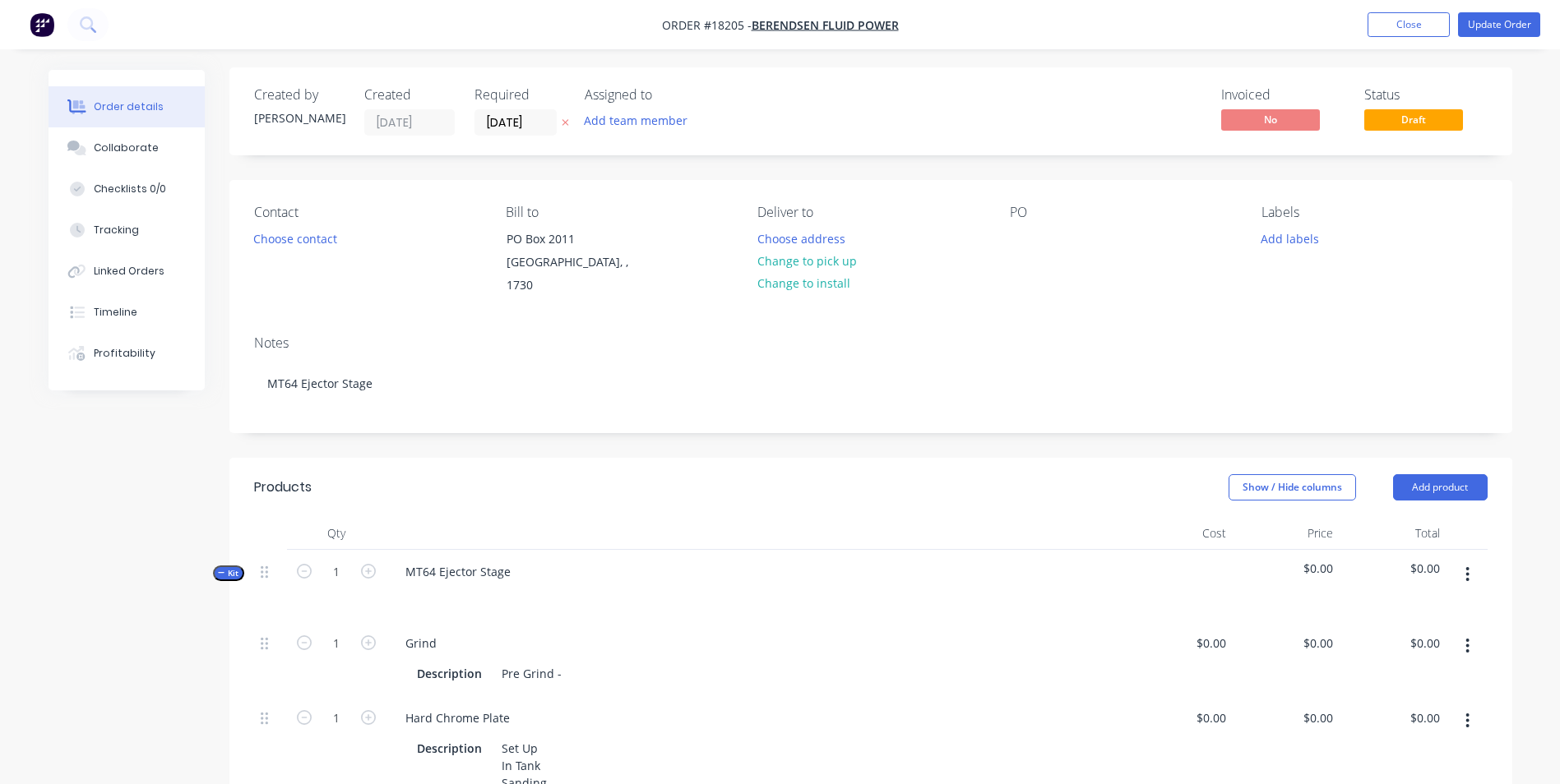
scroll to position [0, 0]
click at [316, 244] on button "Choose contact" at bounding box center [294, 240] width 101 height 22
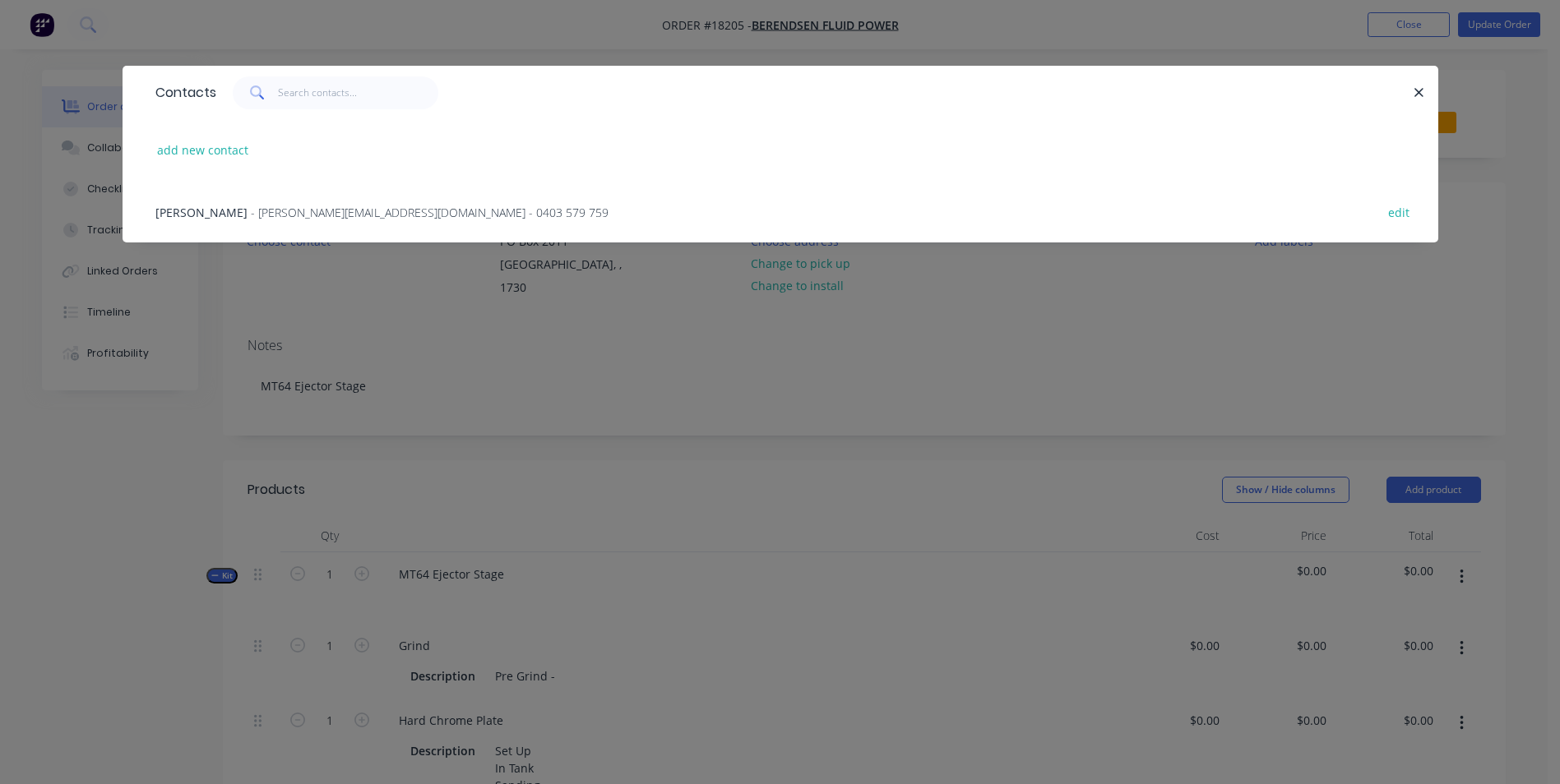
click at [257, 212] on span "- ABojko@berendsen.com.au - 0403 579 759" at bounding box center [429, 212] width 357 height 15
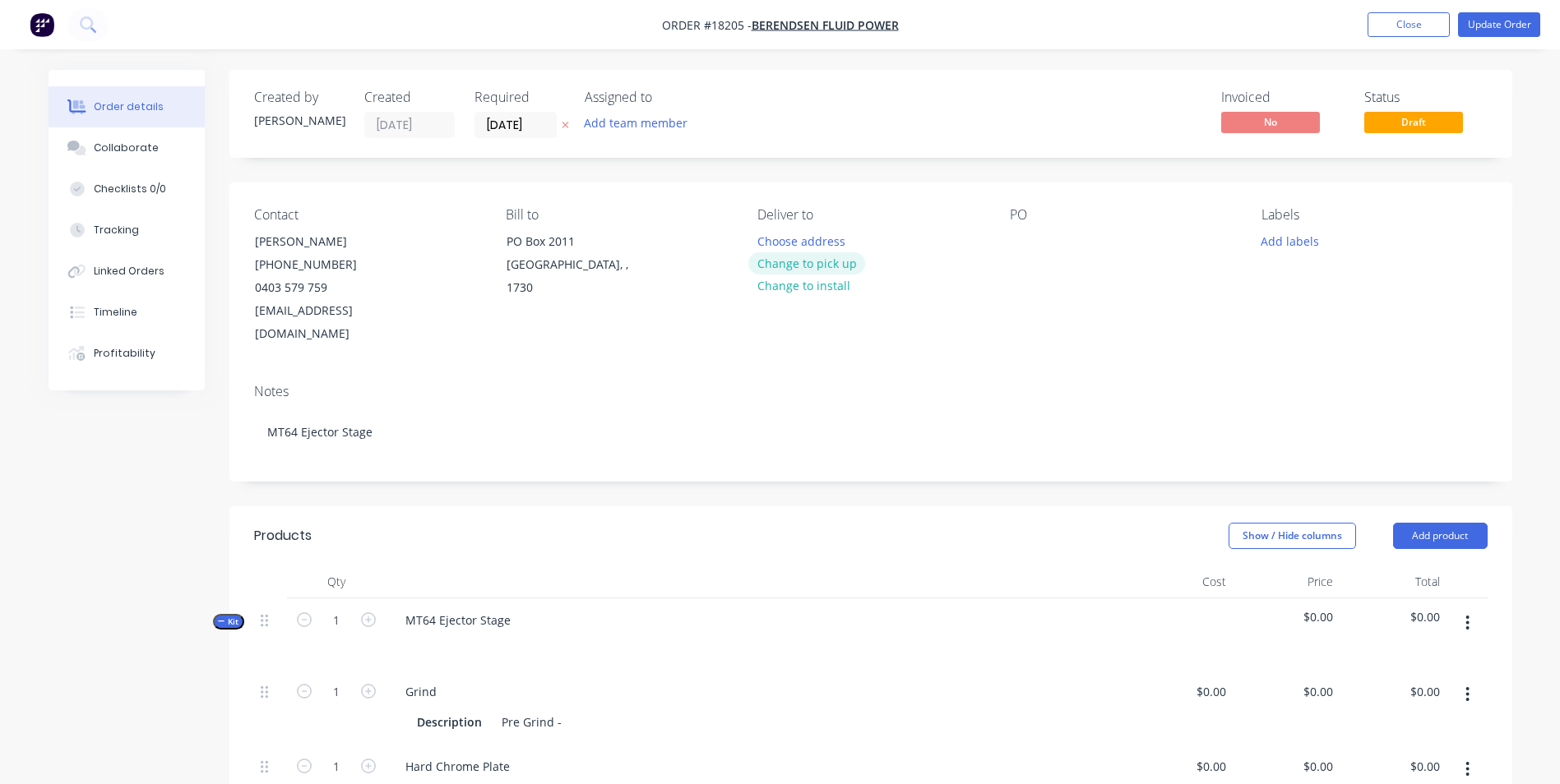
click at [805, 259] on button "Change to pick up" at bounding box center [806, 263] width 117 height 22
click at [1022, 237] on div at bounding box center [1022, 241] width 26 height 24
click at [1301, 242] on button "Add labels" at bounding box center [1290, 240] width 75 height 22
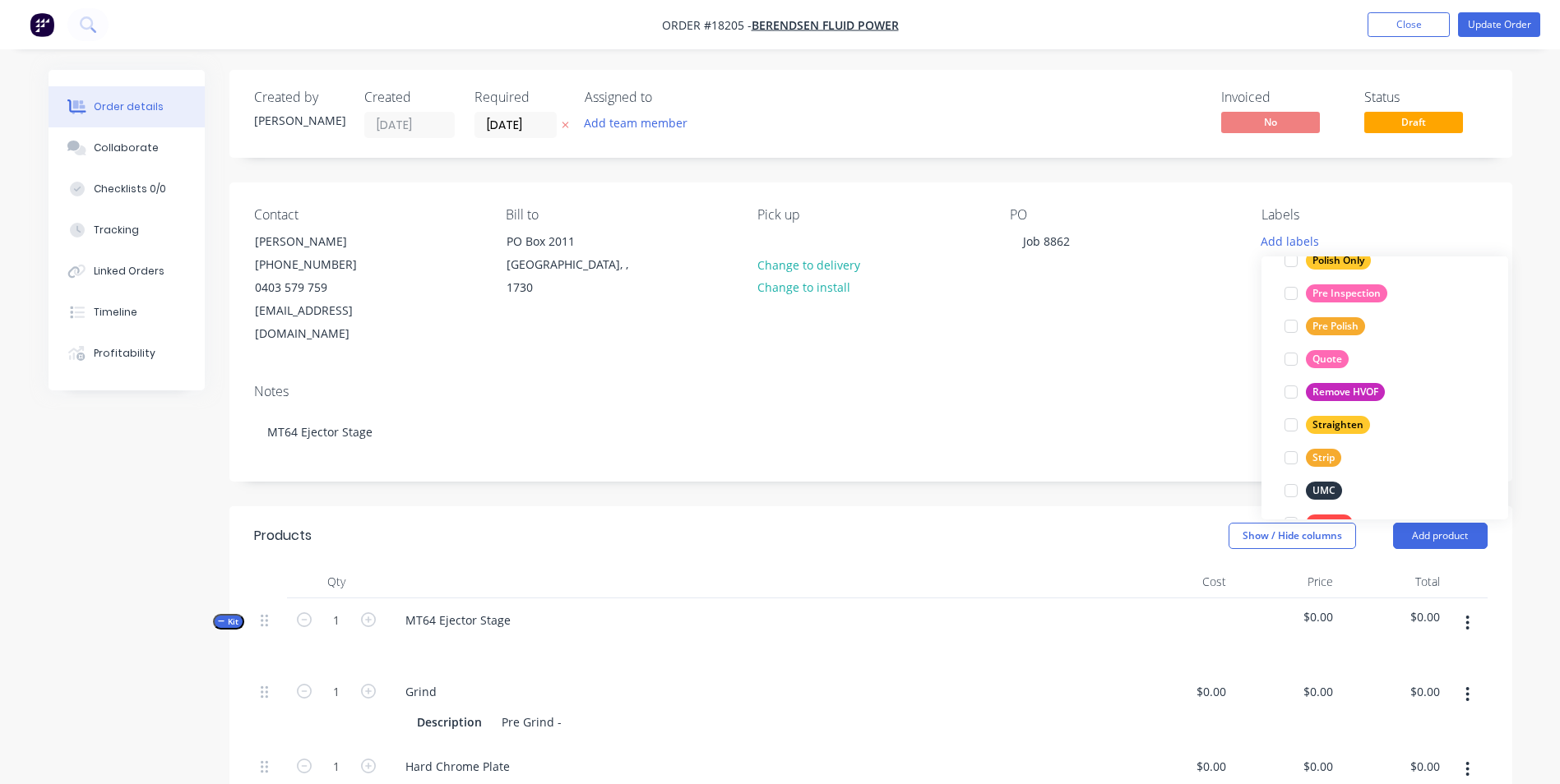
scroll to position [904, 0]
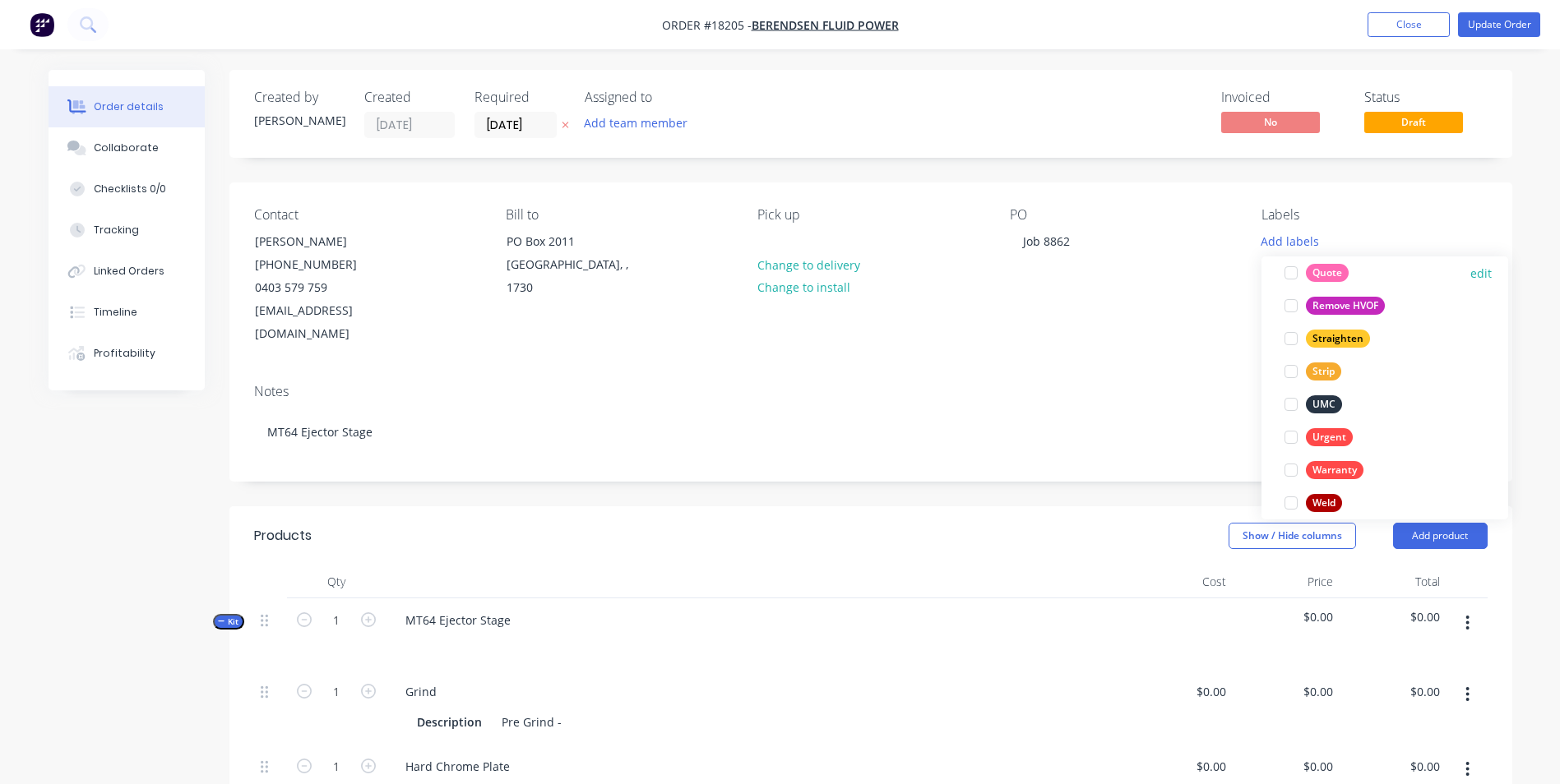
click at [1325, 275] on div "Quote" at bounding box center [1327, 273] width 43 height 18
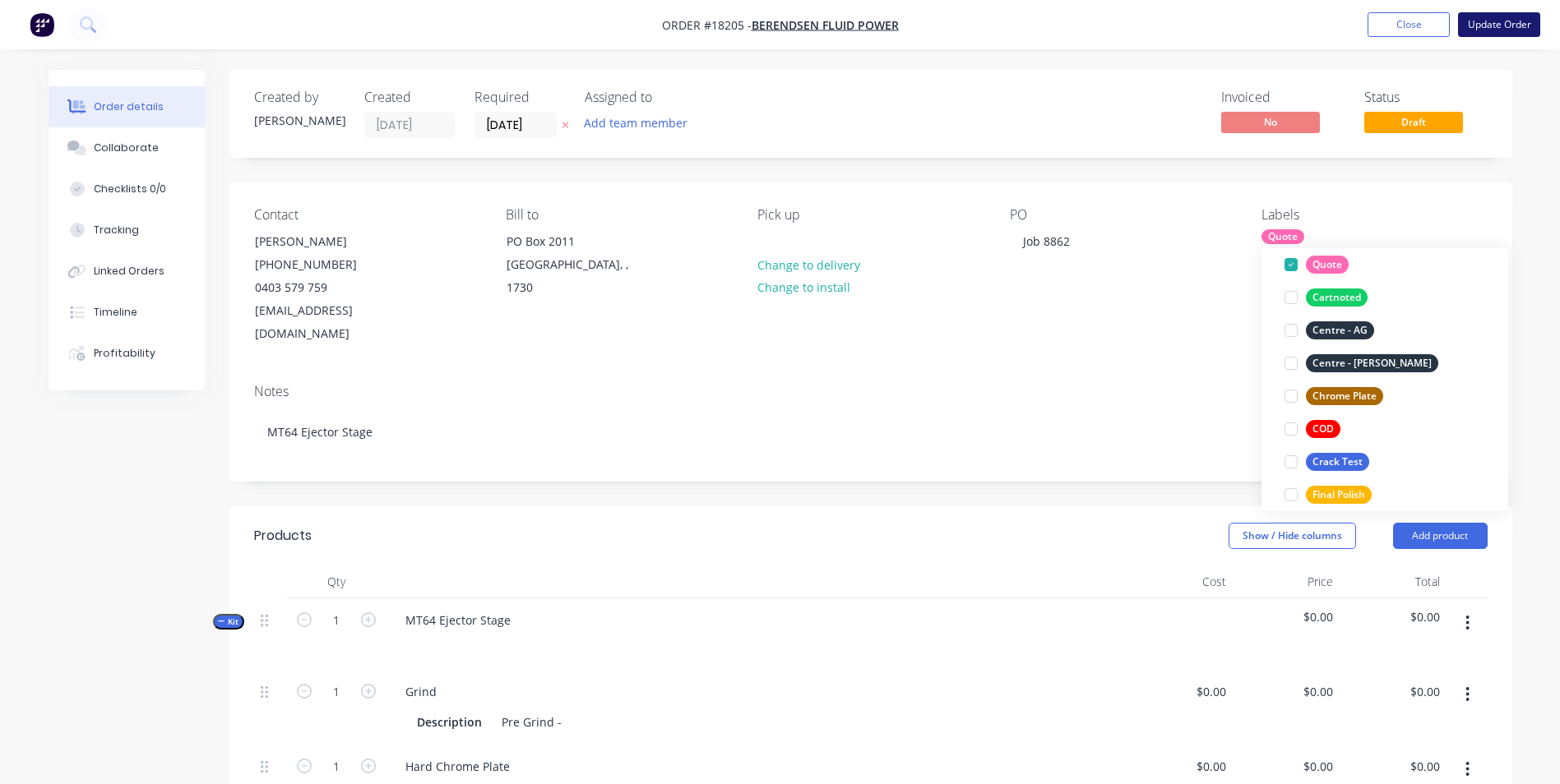
click at [1495, 25] on button "Update Order" at bounding box center [1499, 24] width 83 height 24
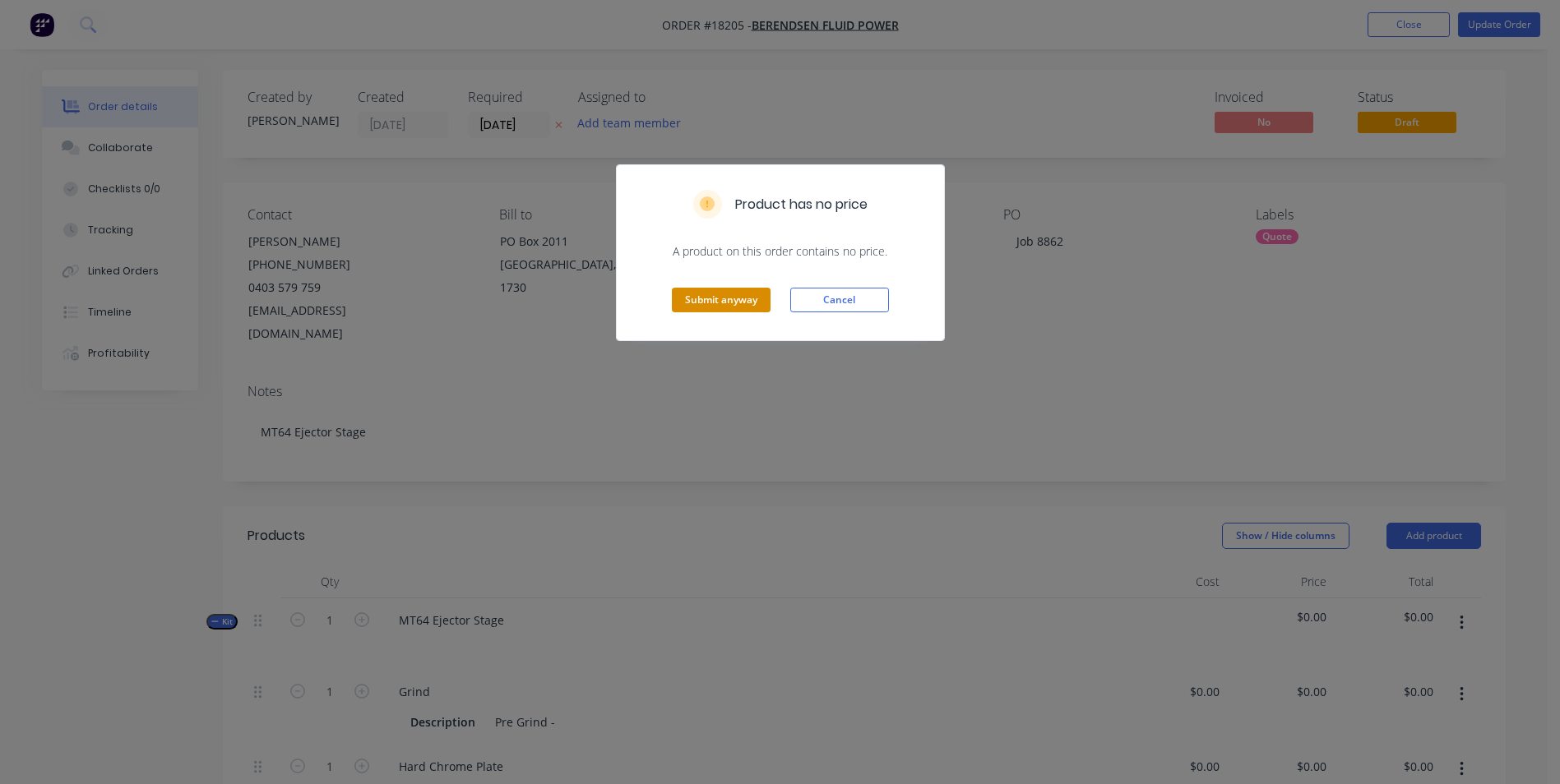
click at [747, 298] on button "Submit anyway" at bounding box center [721, 300] width 99 height 24
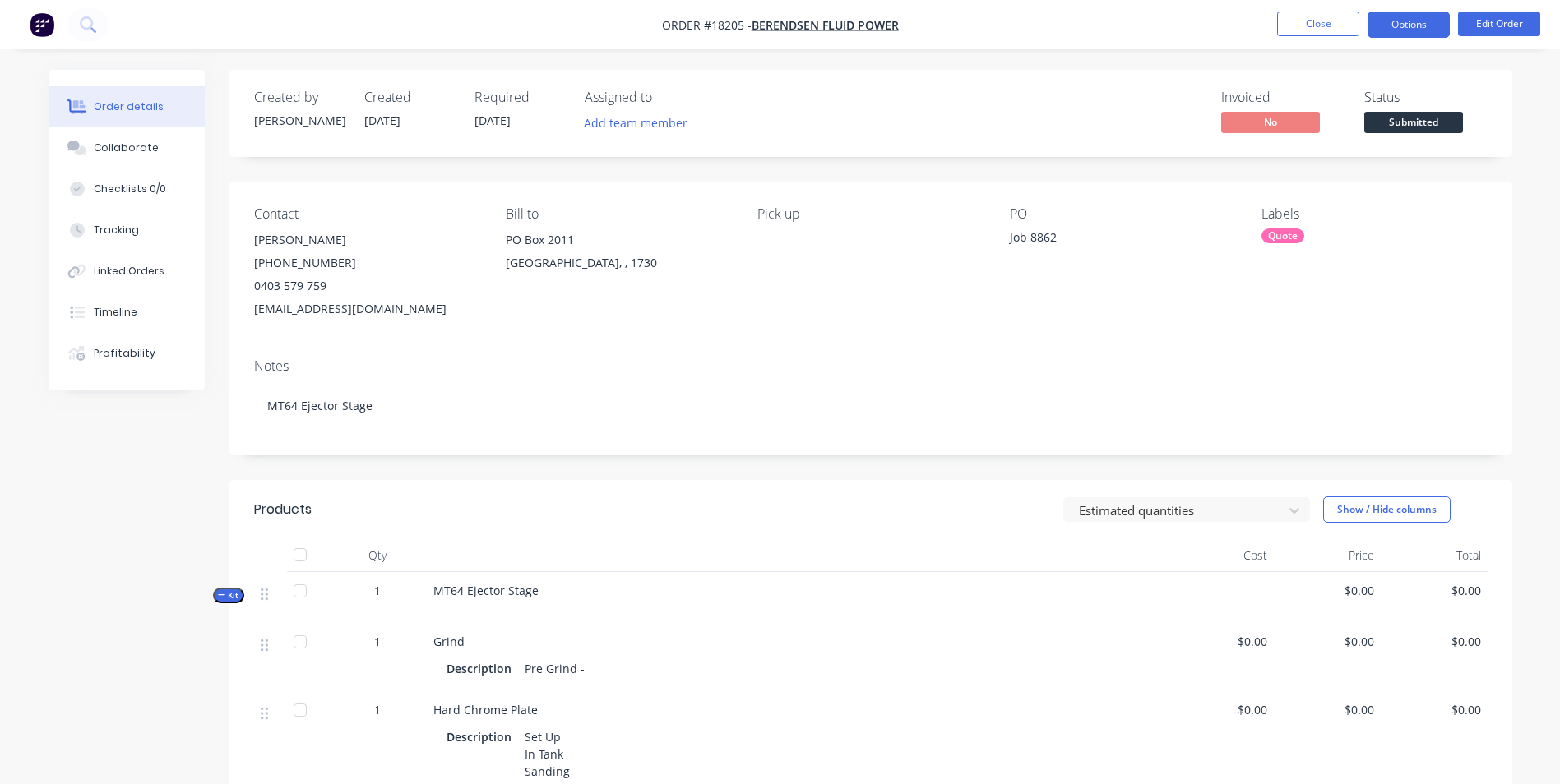
click at [1398, 22] on button "Options" at bounding box center [1408, 24] width 83 height 26
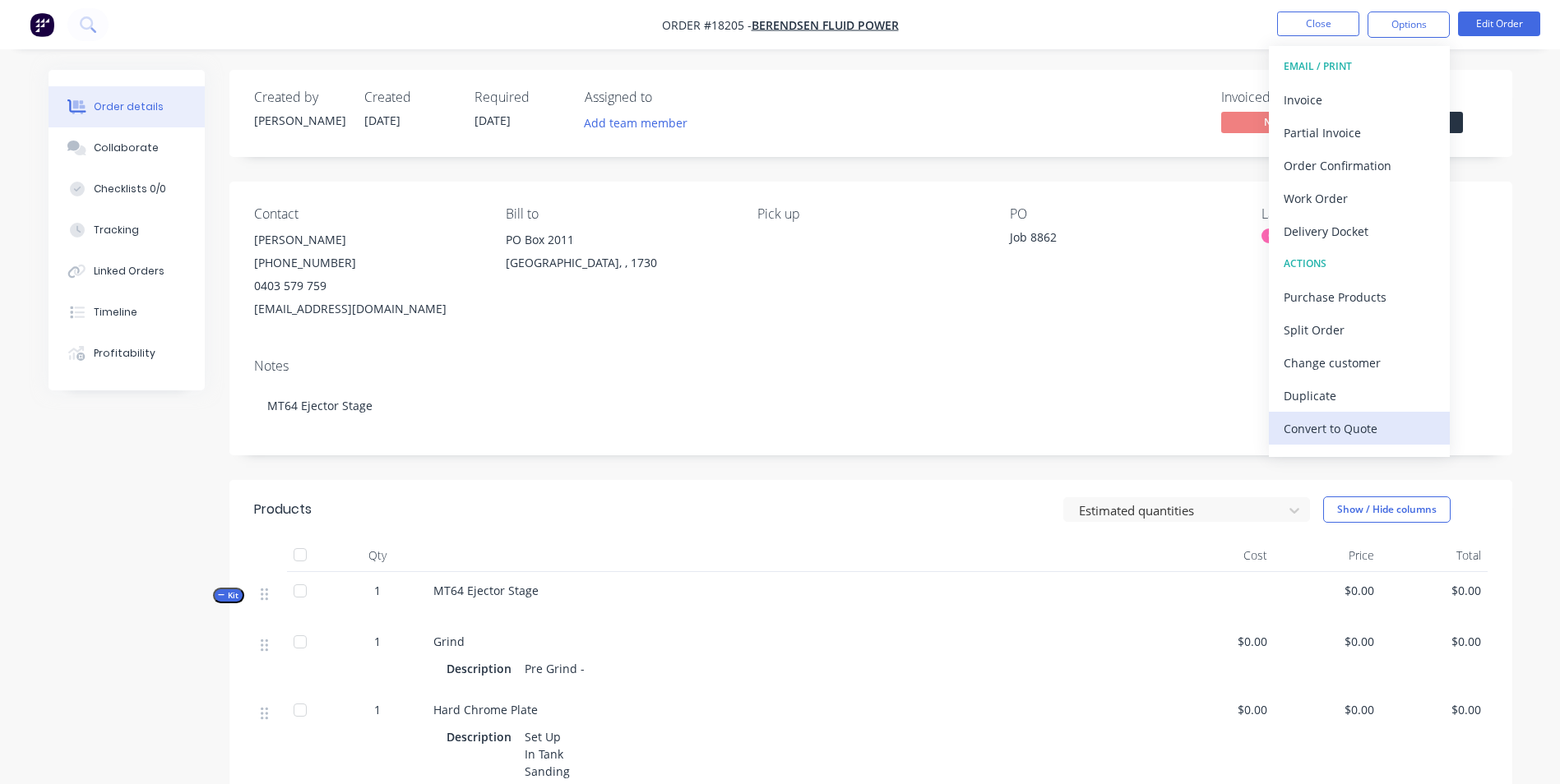
click at [1341, 431] on div "Convert to Quote" at bounding box center [1359, 428] width 152 height 24
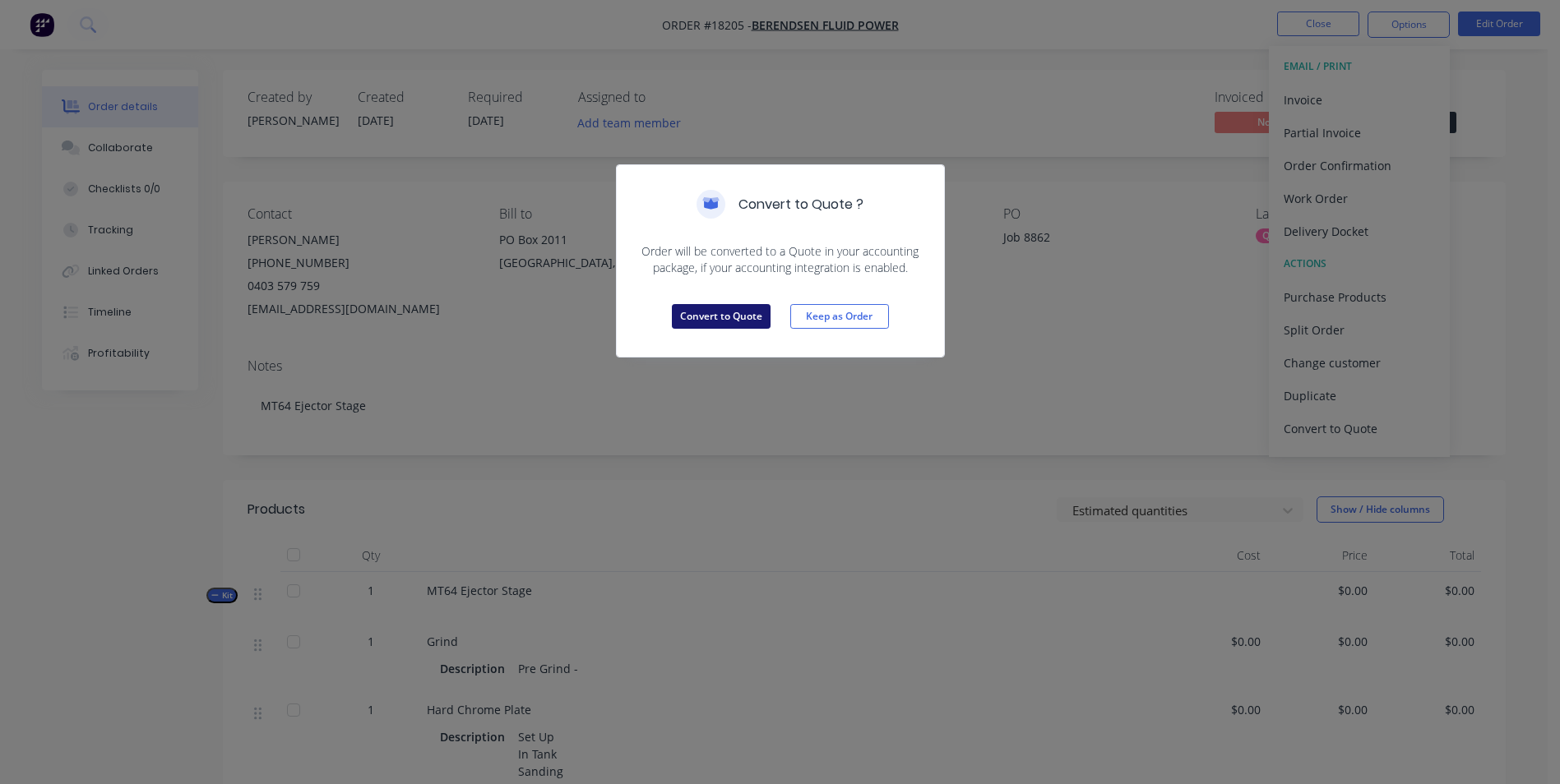
click at [732, 323] on button "Convert to Quote" at bounding box center [721, 316] width 99 height 24
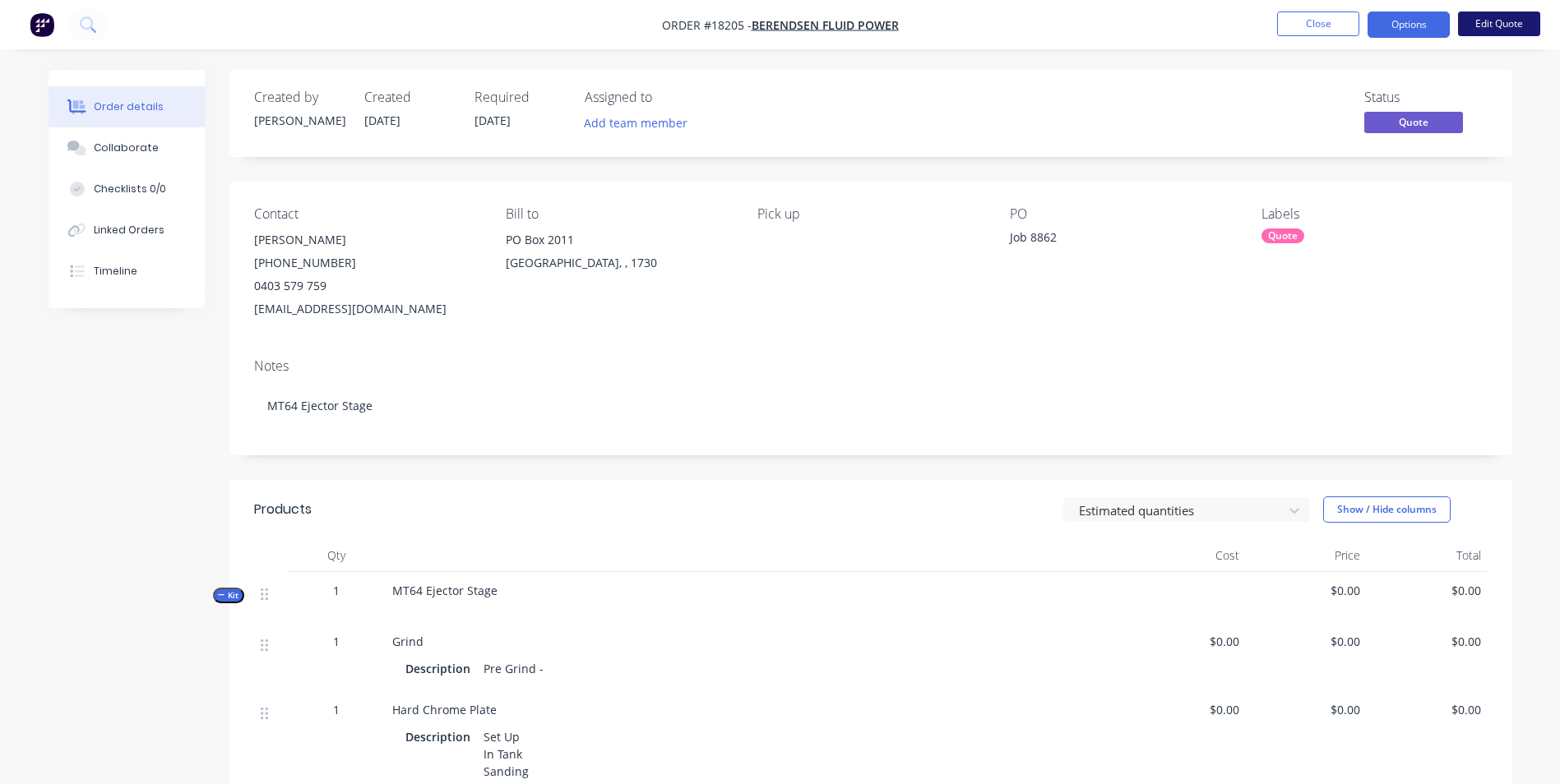
click at [1484, 24] on button "Edit Quote" at bounding box center [1499, 23] width 83 height 24
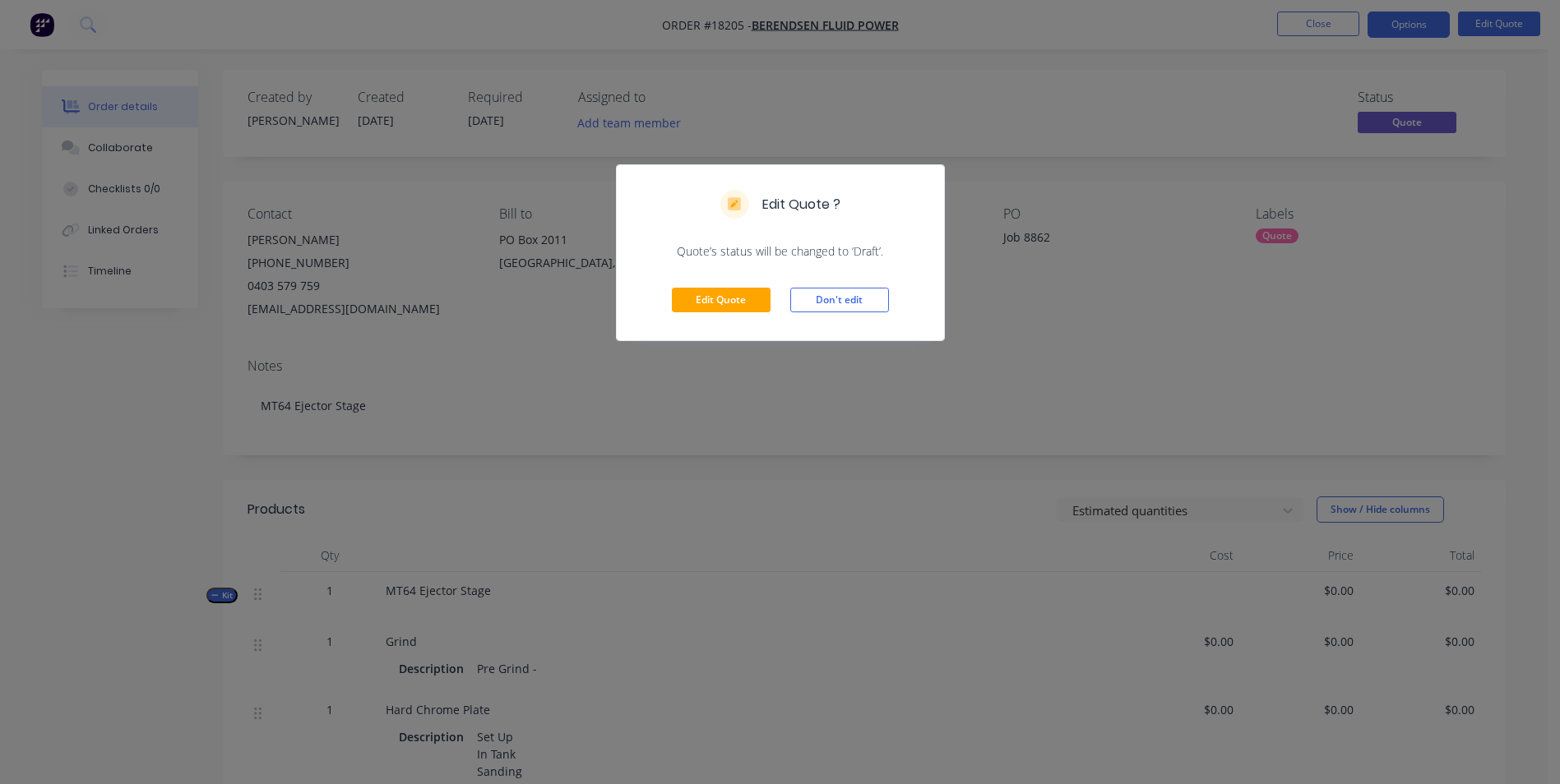
click at [981, 99] on div "Edit Quote ? Quote’s status will be changed to ‘Draft’. Edit Quote Don't edit" at bounding box center [780, 392] width 1560 height 784
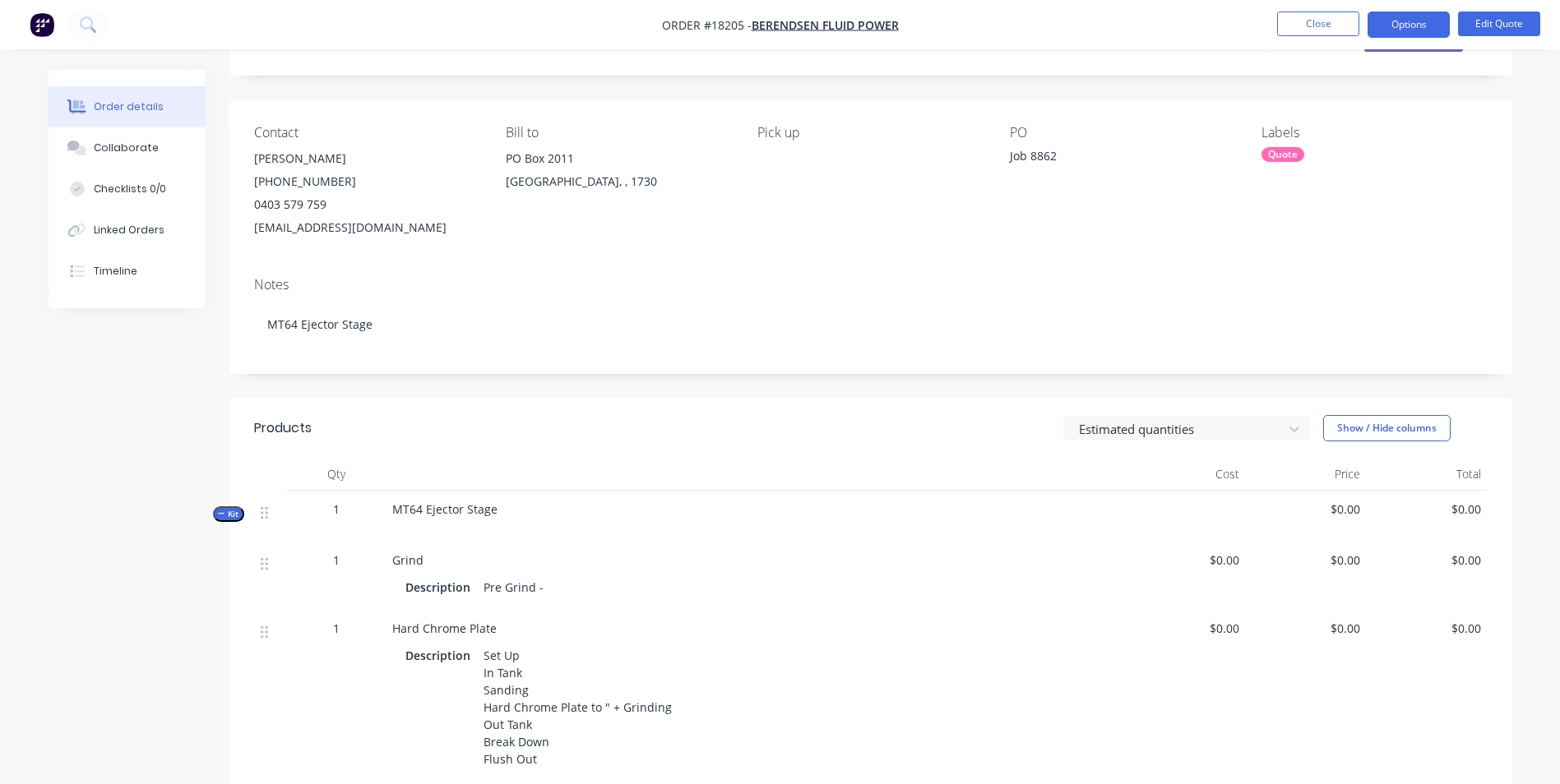
scroll to position [0, 0]
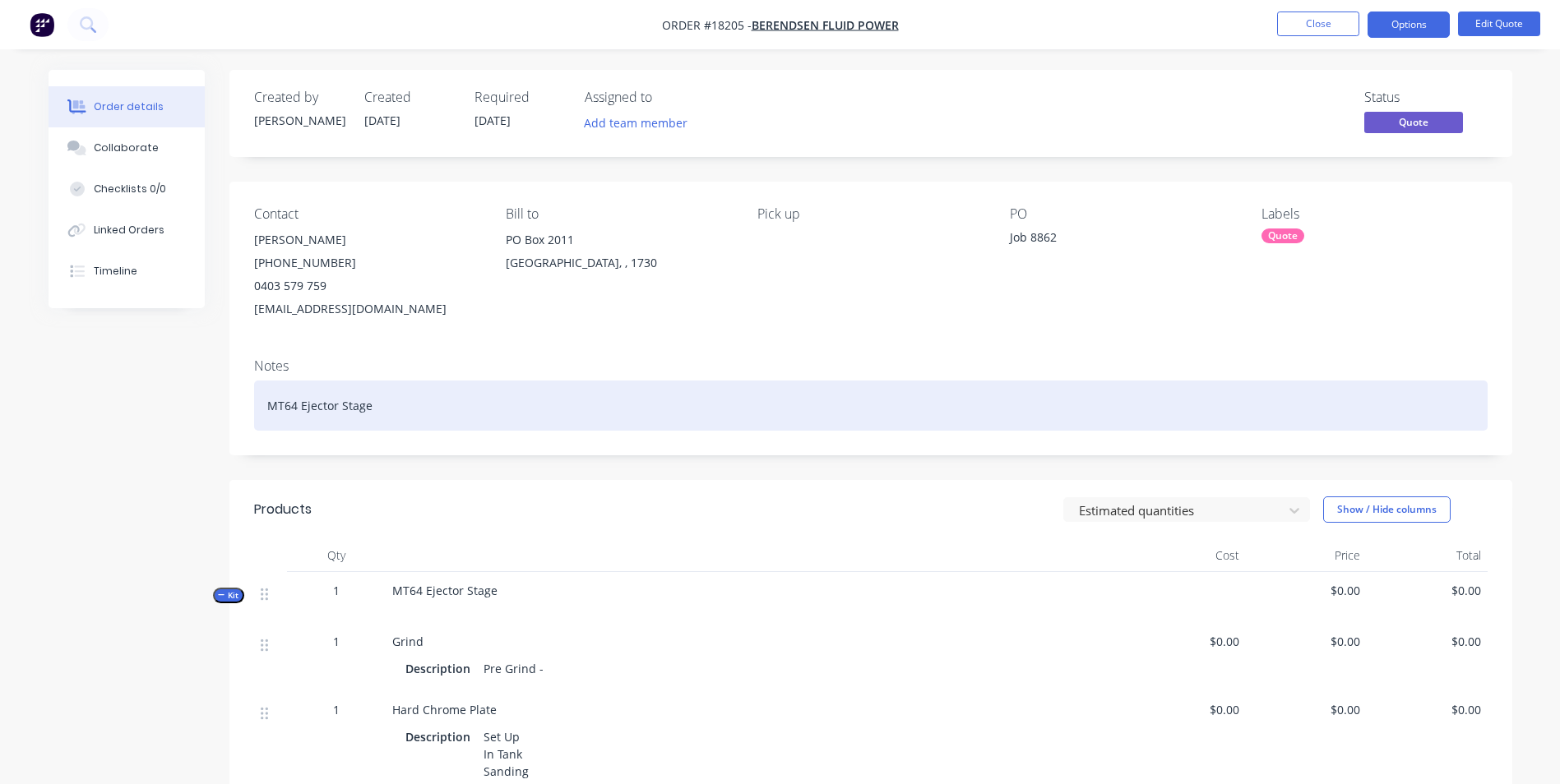
click at [378, 408] on div "MT64 Ejector Stage" at bounding box center [871, 405] width 1233 height 50
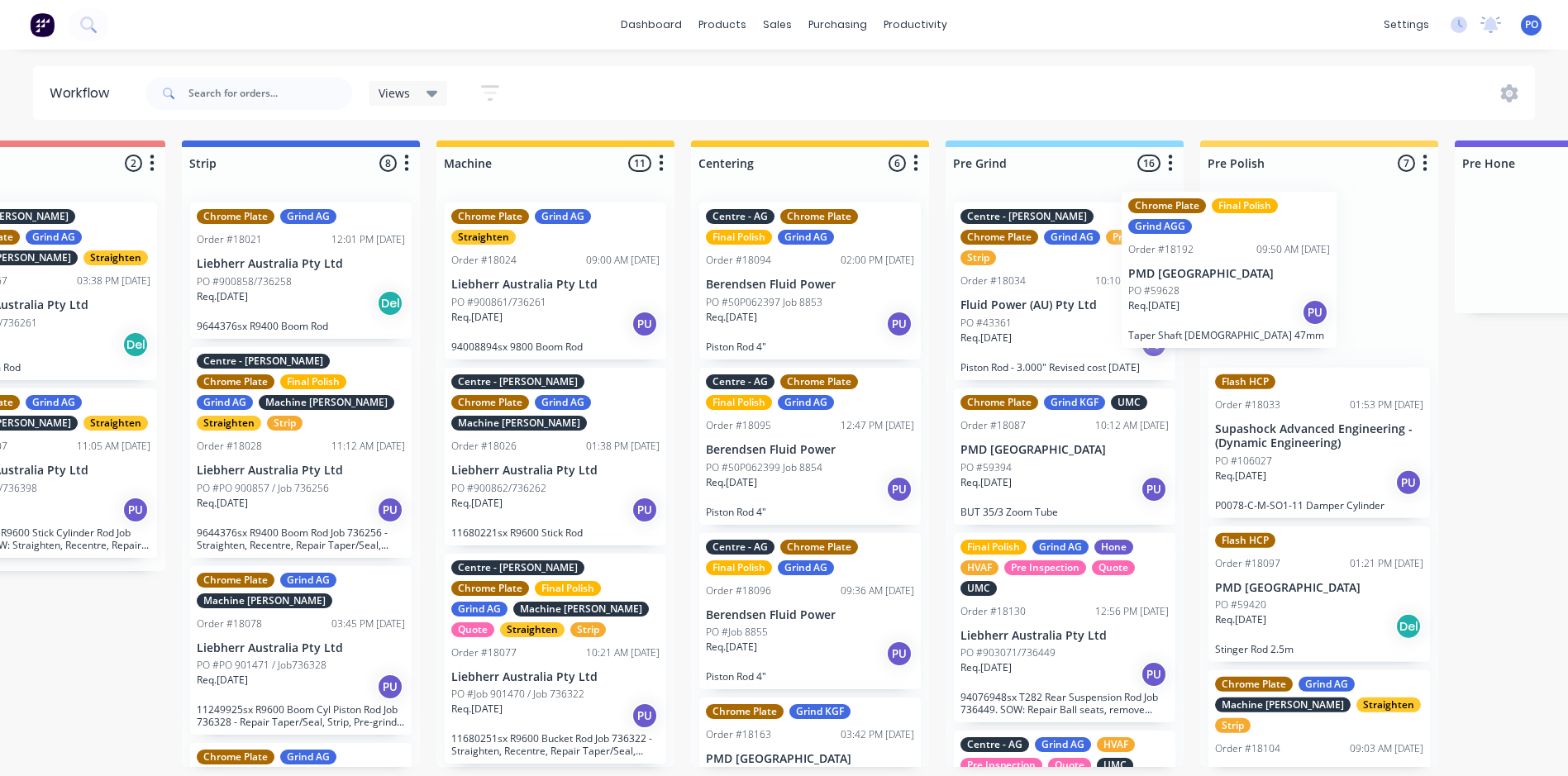
scroll to position [0, 621]
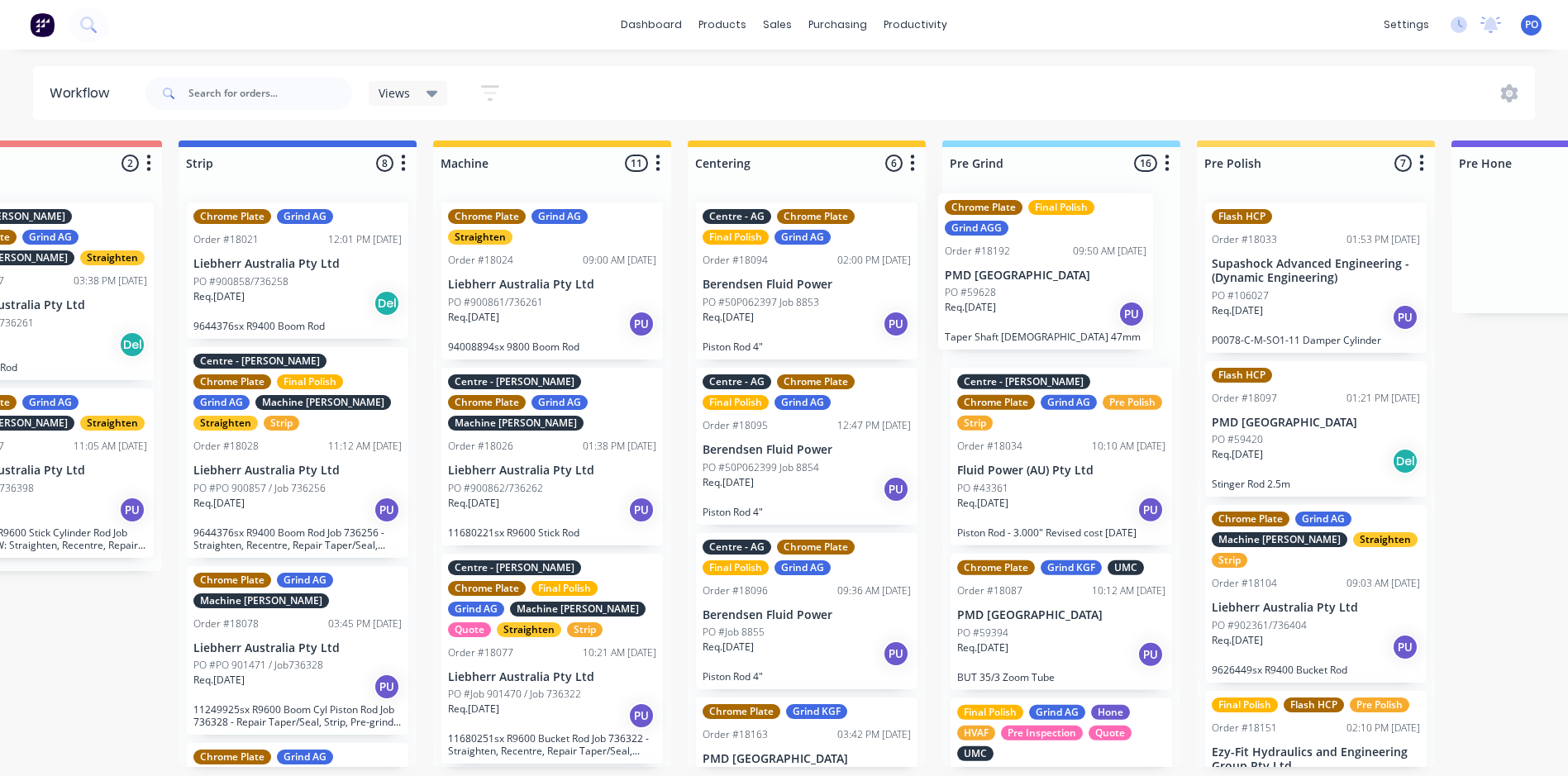
drag, startPoint x: 161, startPoint y: 436, endPoint x: 1063, endPoint y: 286, distance: 914.4
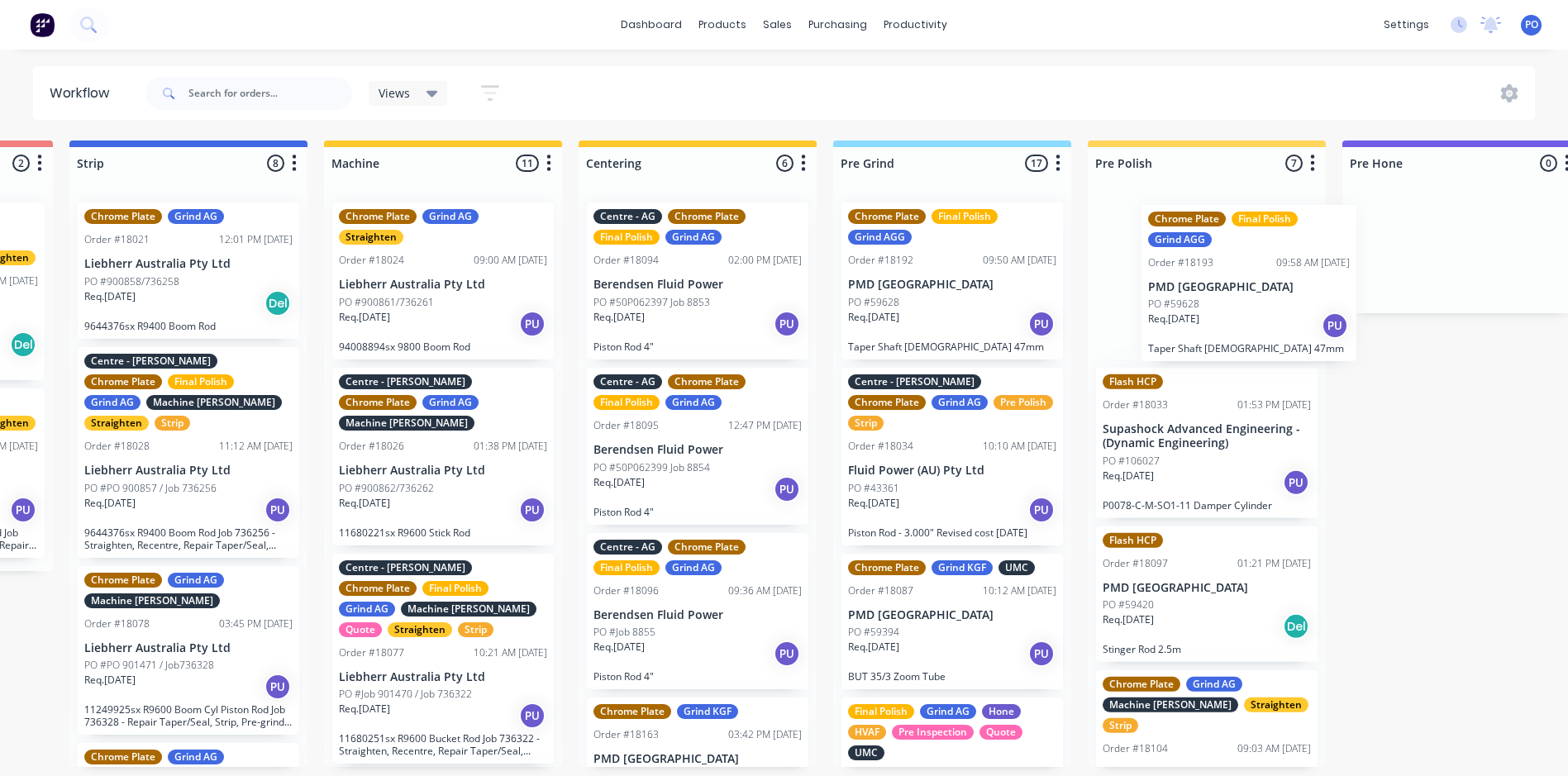
scroll to position [0, 732]
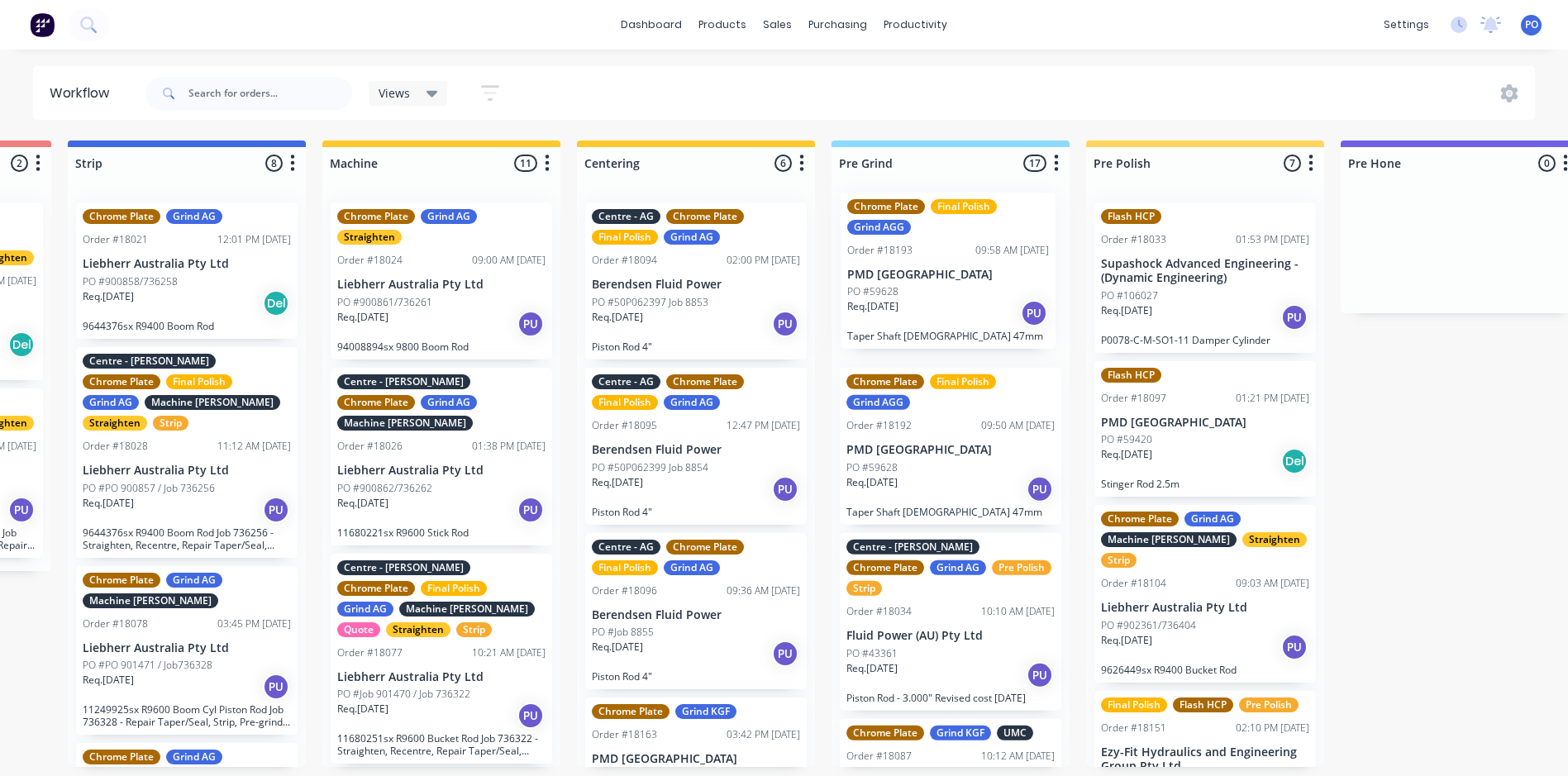
drag, startPoint x: 153, startPoint y: 428, endPoint x: 946, endPoint y: 306, distance: 802.3
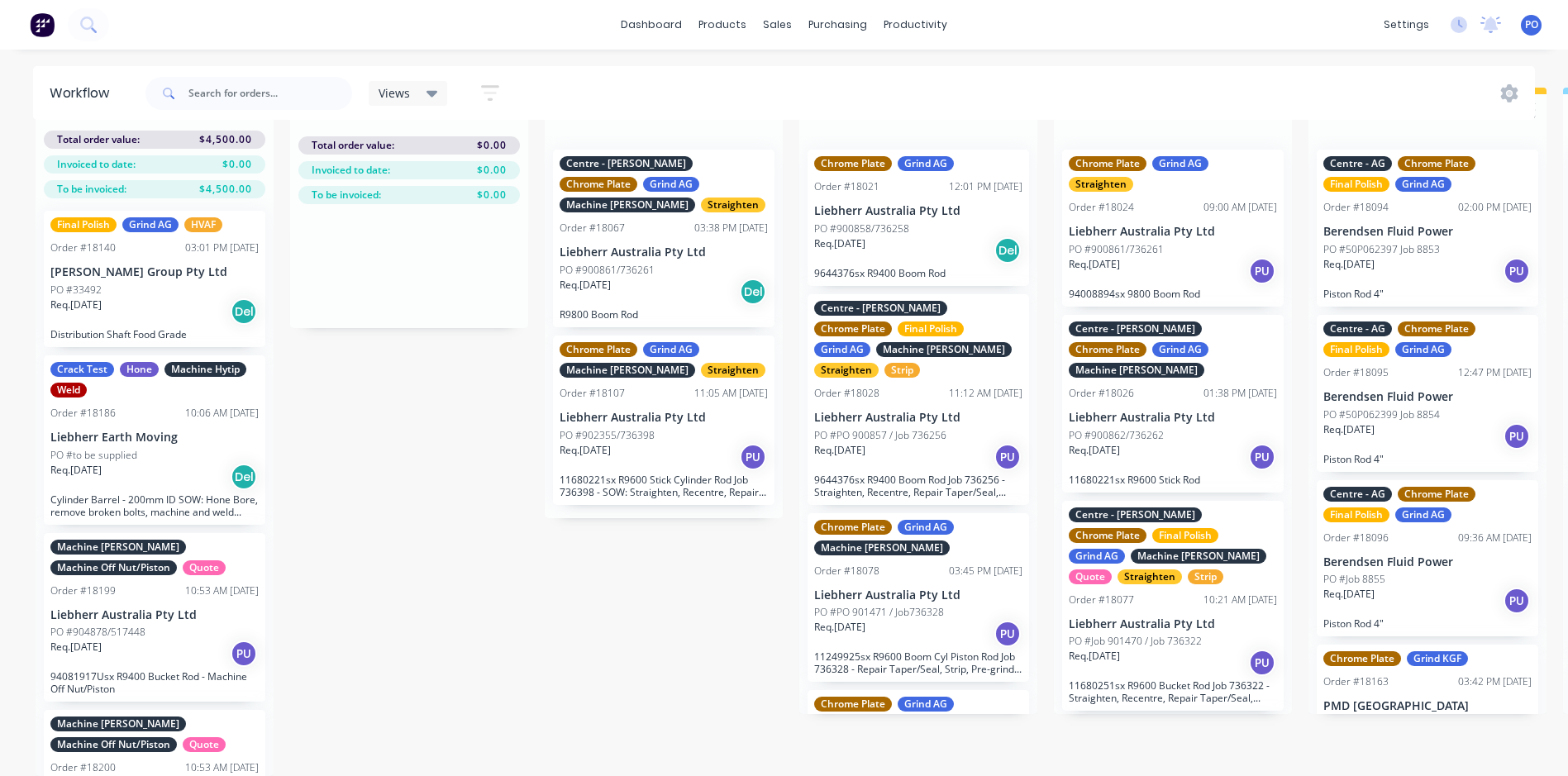
scroll to position [0, 0]
click at [166, 300] on div "Req. [DATE] Del" at bounding box center [154, 312] width 208 height 28
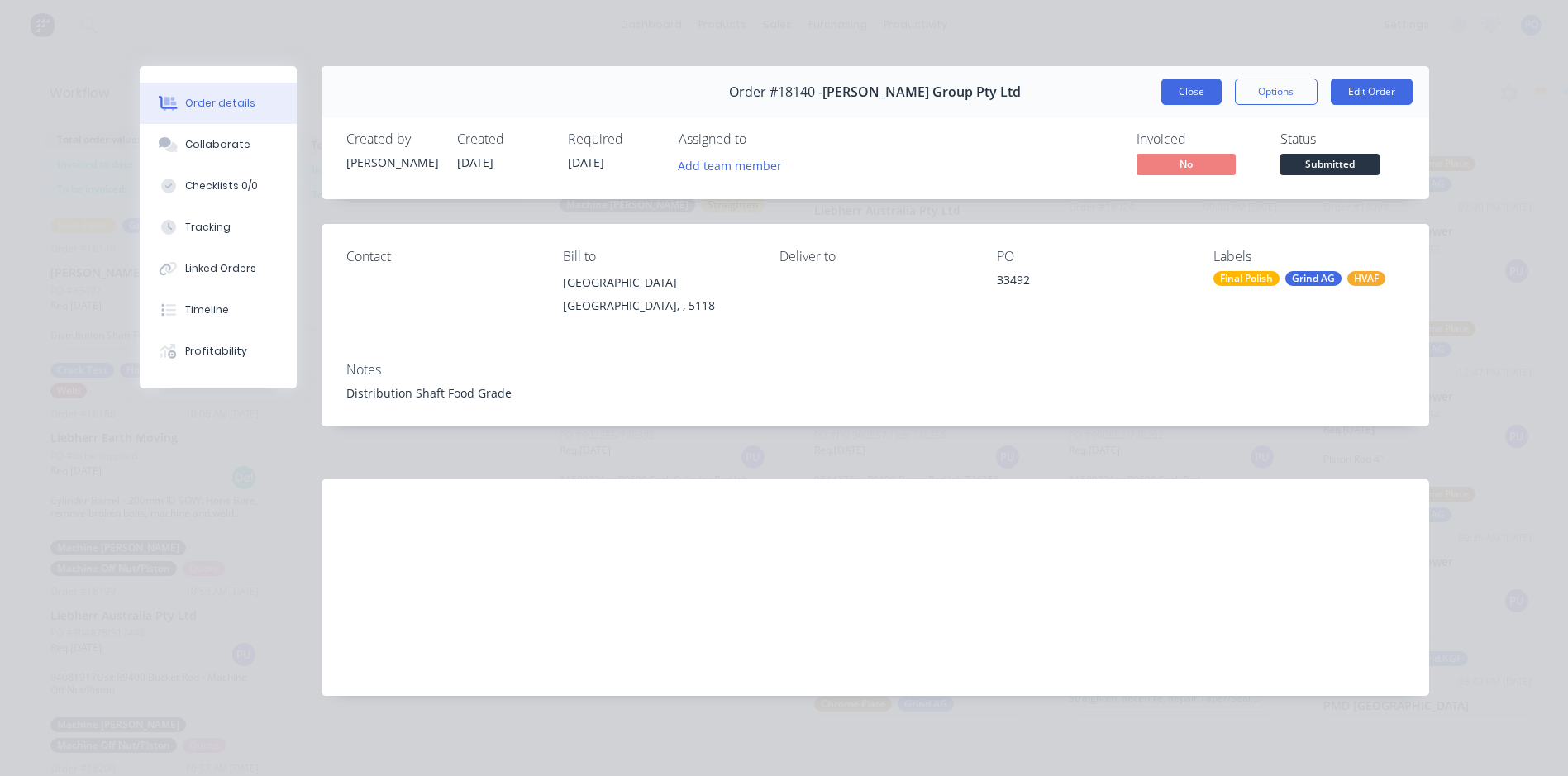
click at [1189, 91] on button "Close" at bounding box center [1191, 91] width 60 height 26
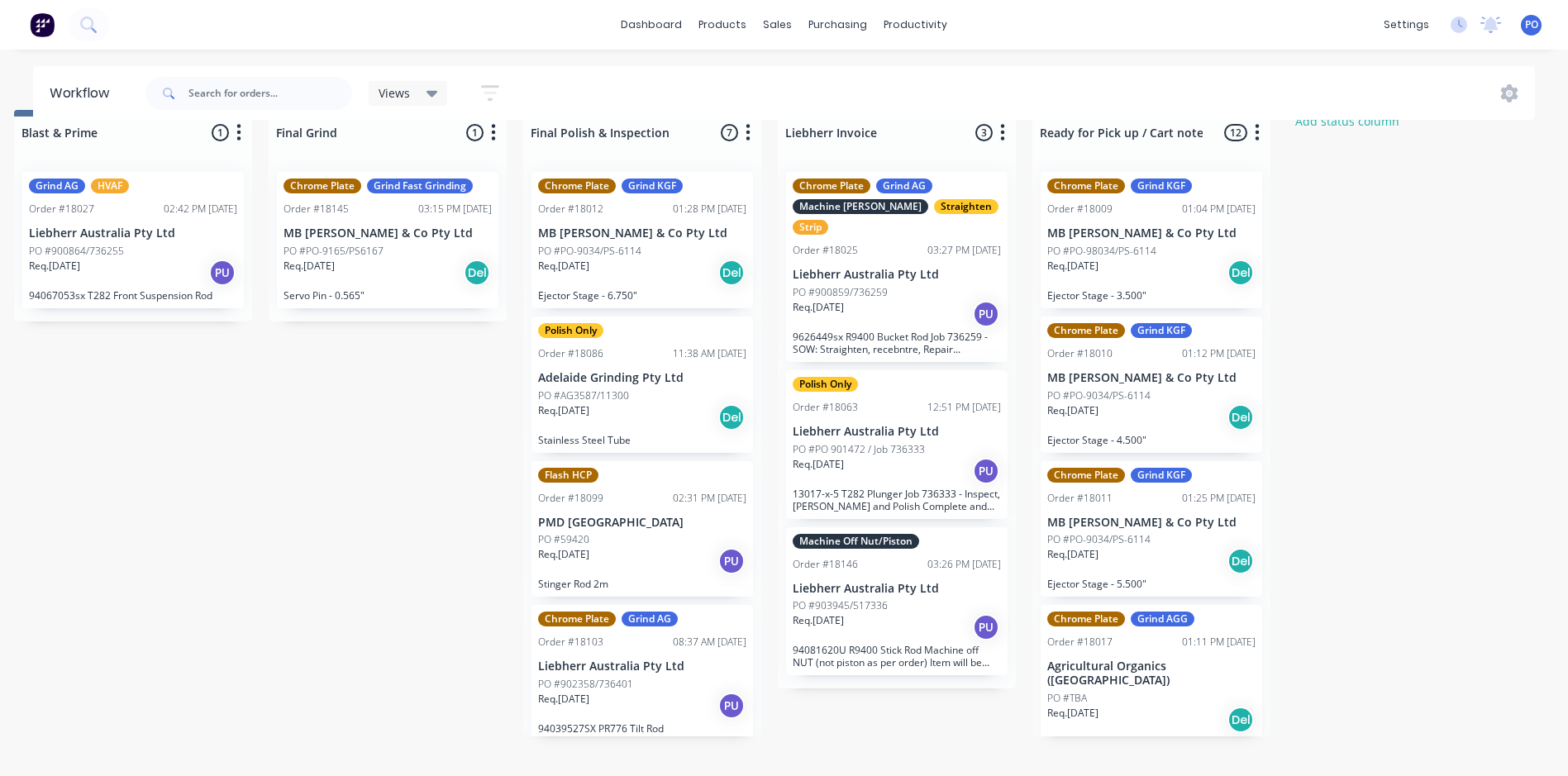
scroll to position [0, 3584]
